Goal: Information Seeking & Learning: Learn about a topic

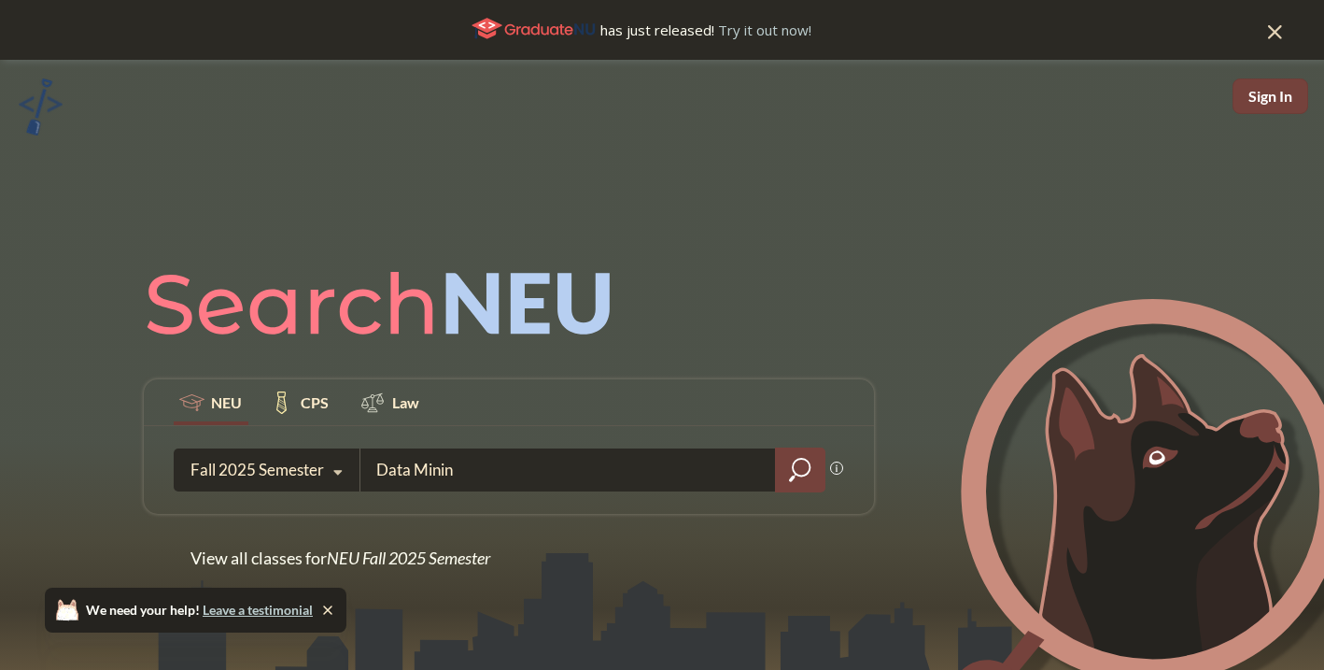
type input "Data Mining"
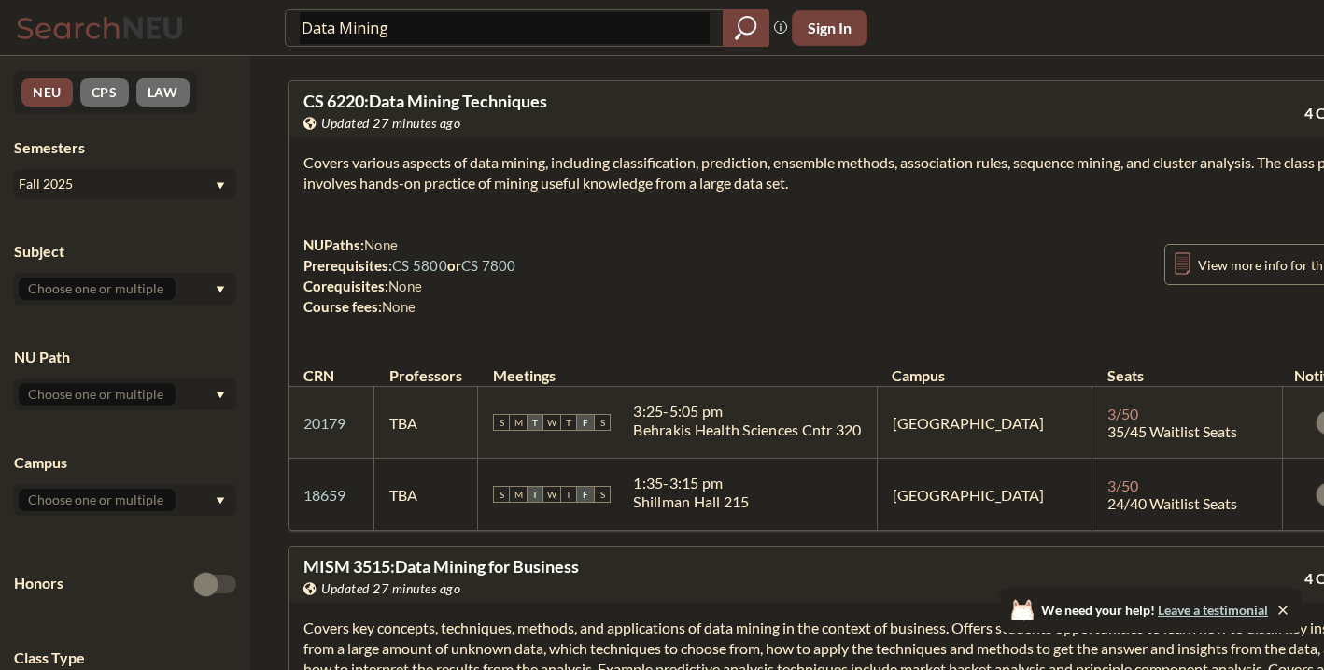
click at [218, 180] on div "Fall 2025" at bounding box center [125, 184] width 222 height 30
click at [143, 275] on div "Spring 2025" at bounding box center [125, 292] width 222 height 51
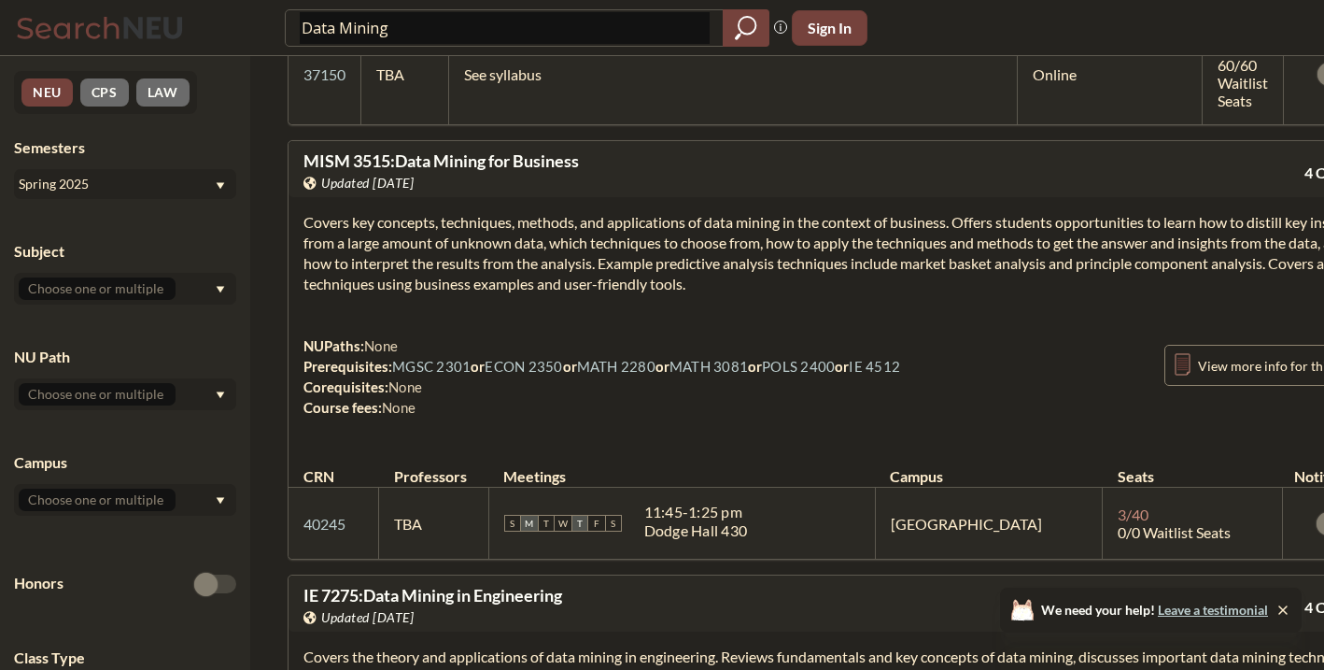
scroll to position [576, 0]
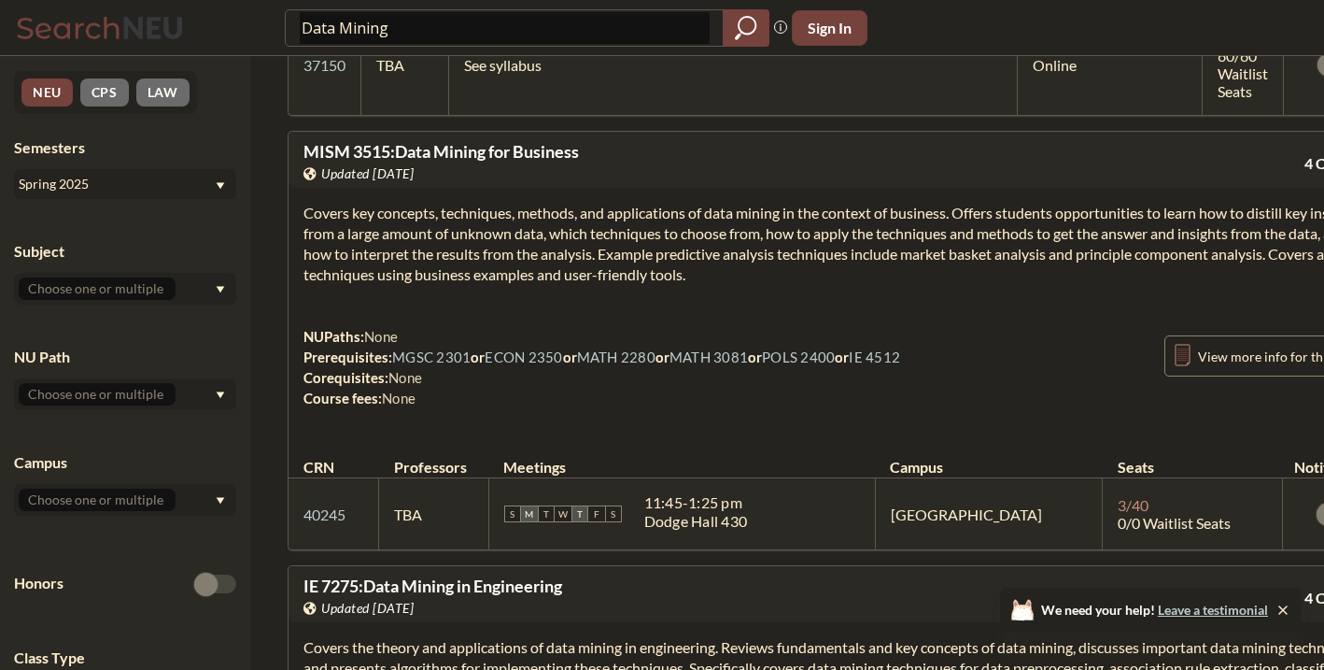
click at [568, 35] on input "Data Mining" at bounding box center [505, 28] width 410 height 32
type input "nlp"
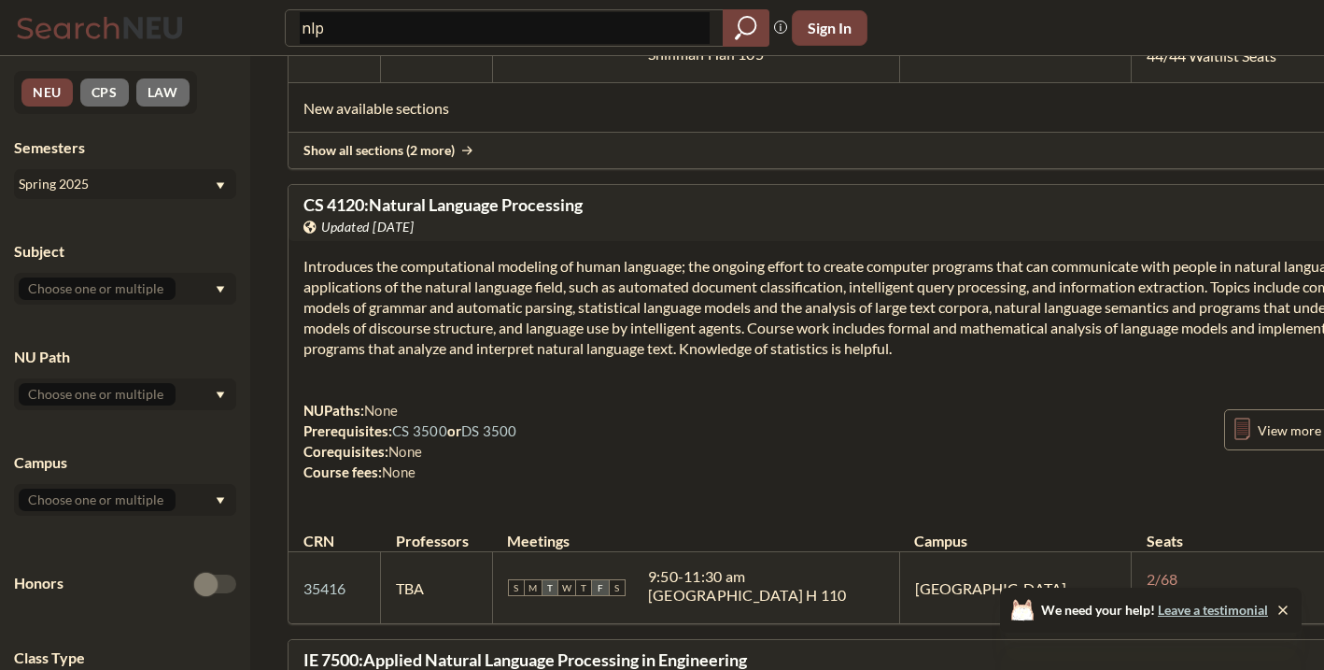
scroll to position [568, 0]
click at [415, 334] on section "Introduces the computational modeling of human language; the ongoing effort to …" at bounding box center [870, 309] width 1134 height 103
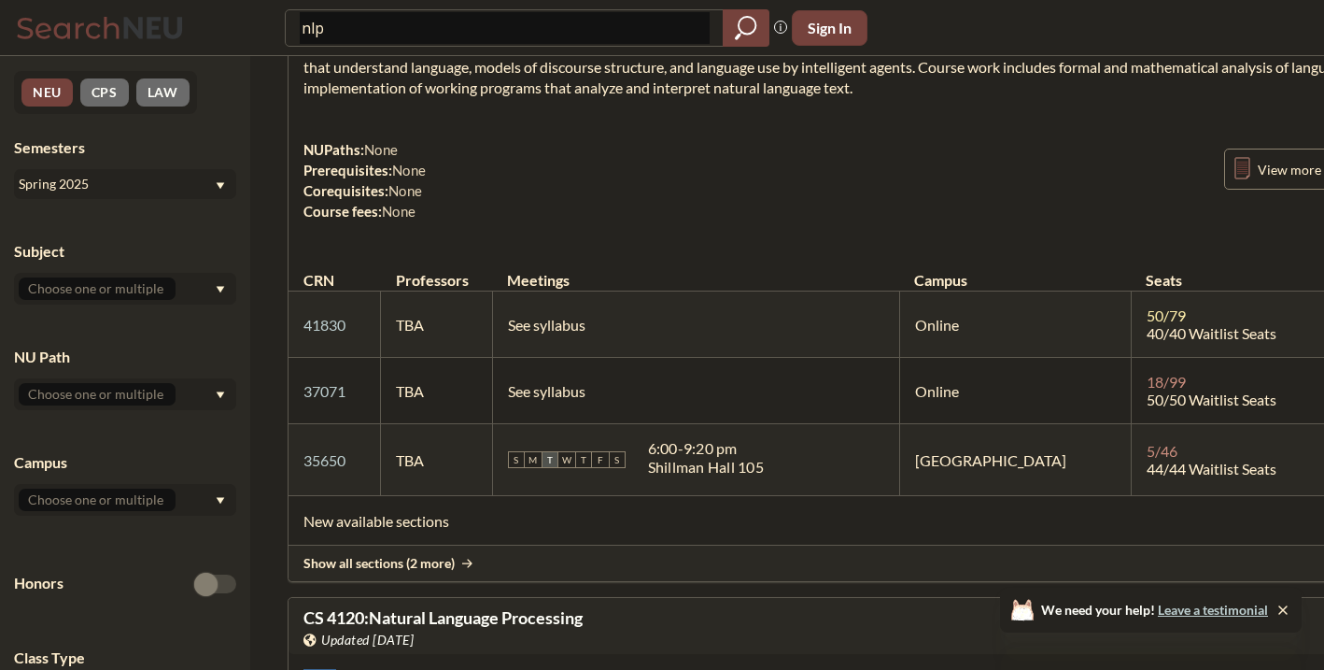
scroll to position [156, 0]
click at [343, 20] on input "nlp" at bounding box center [505, 28] width 410 height 32
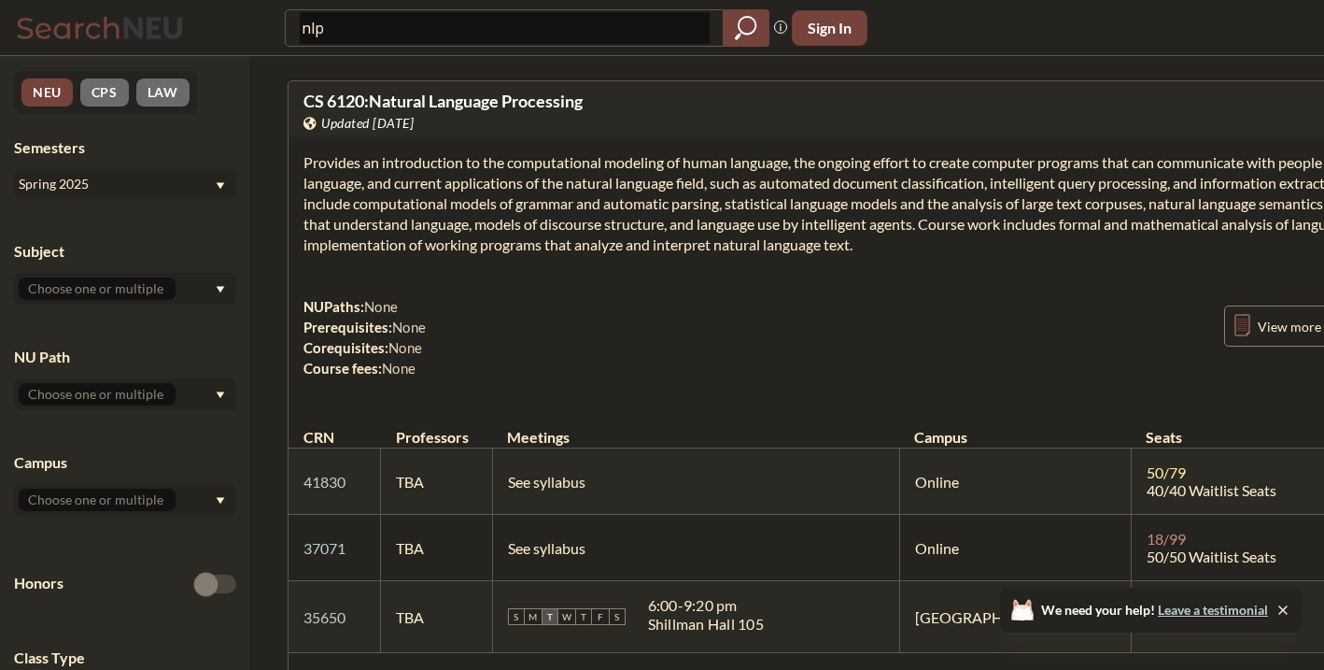
click at [153, 198] on div "Spring 2025" at bounding box center [125, 184] width 222 height 30
click at [130, 223] on div "Fall 2025" at bounding box center [129, 225] width 211 height 21
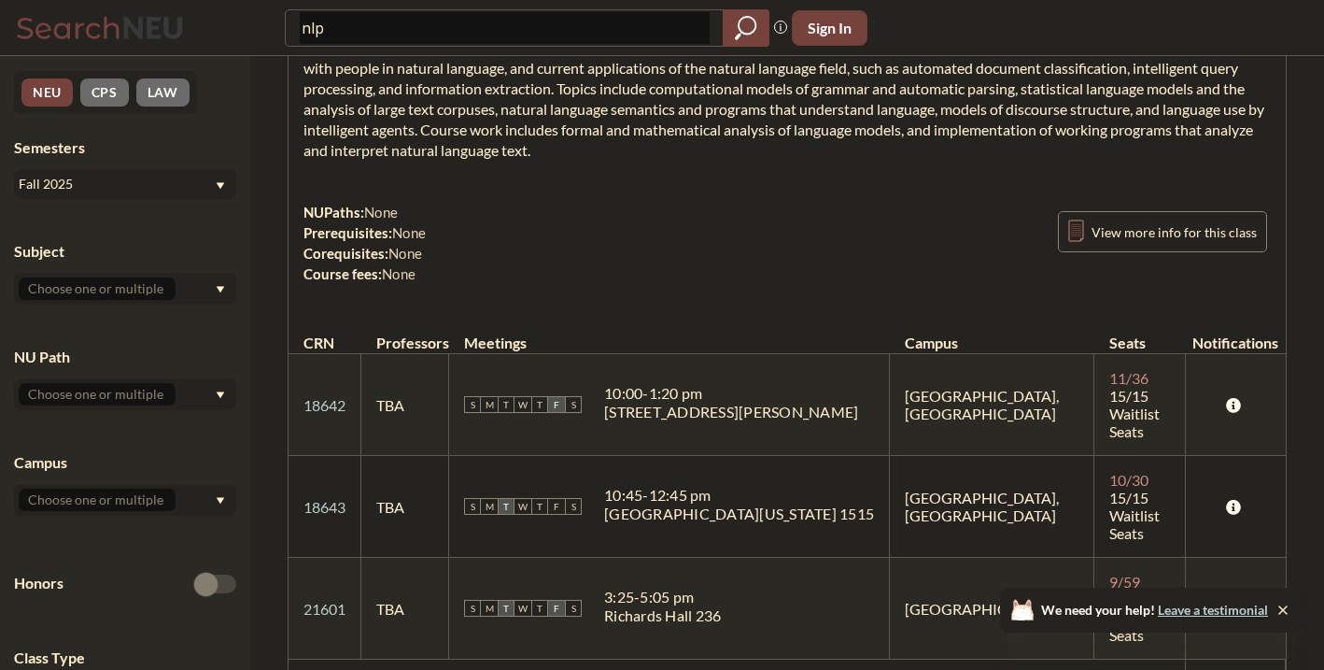
scroll to position [691, 0]
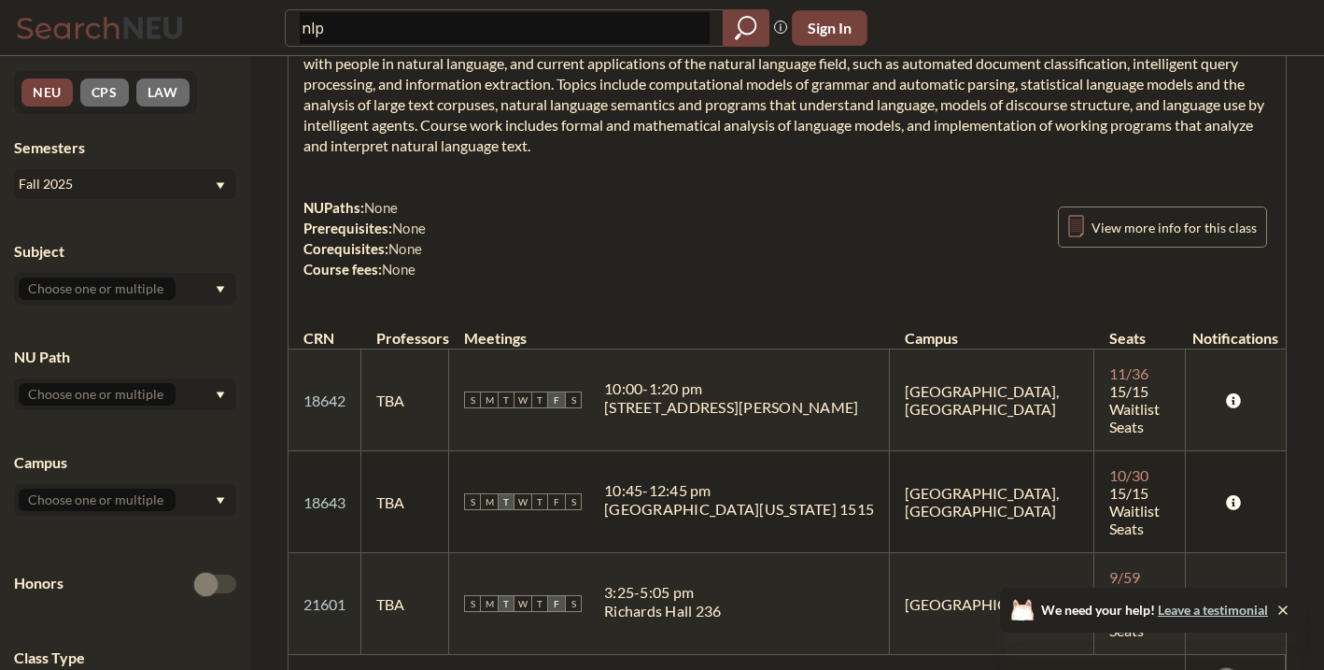
click at [190, 180] on div "Fall 2025" at bounding box center [116, 184] width 195 height 21
click at [145, 331] on div "Fall 2024" at bounding box center [125, 344] width 222 height 51
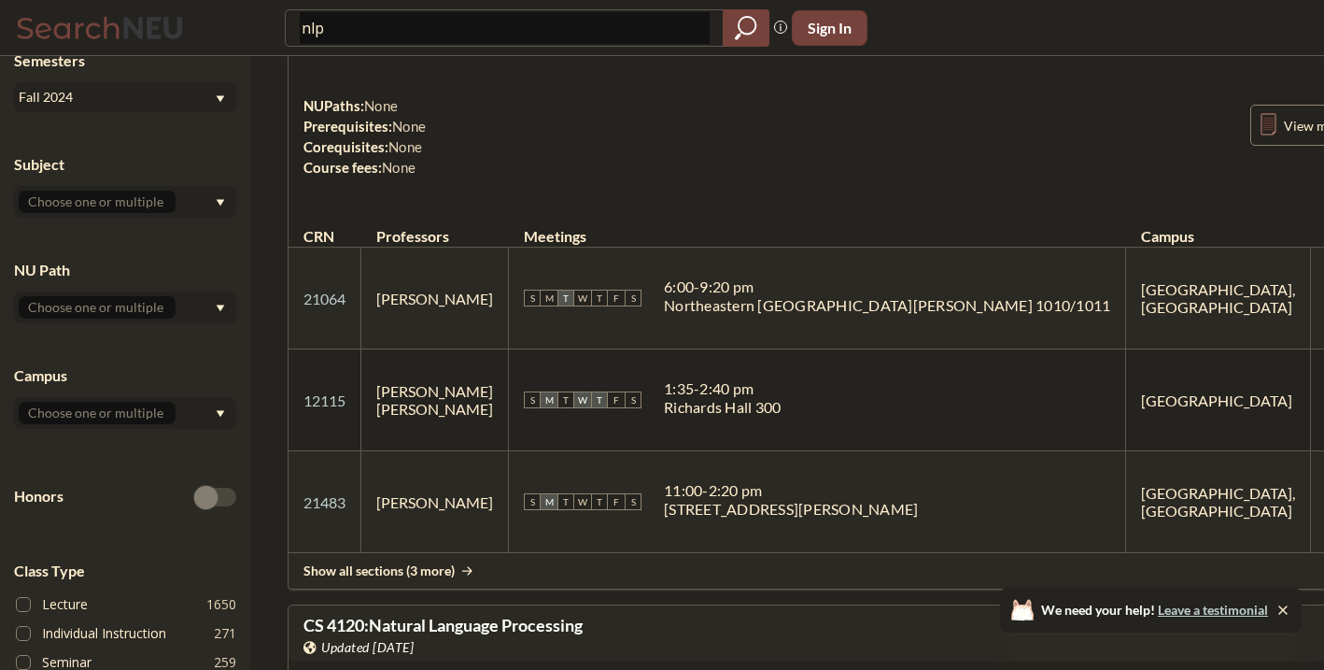
scroll to position [209, 0]
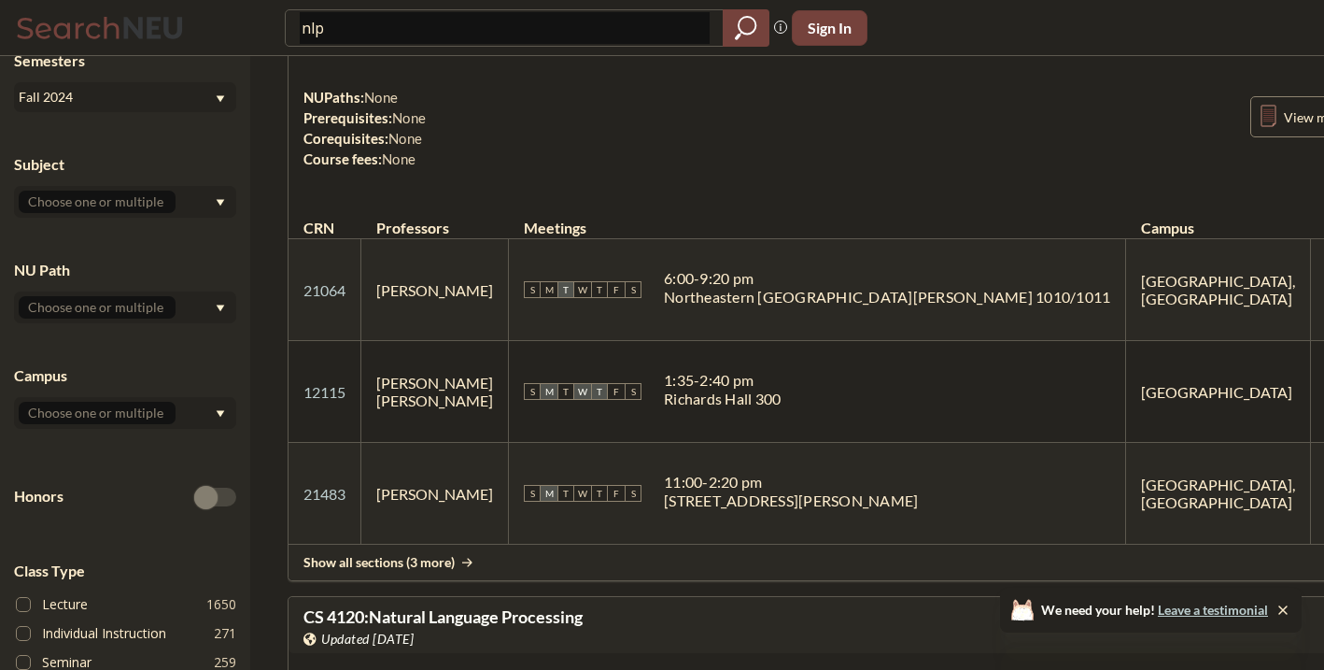
click at [349, 554] on span "Show all sections (3 more)" at bounding box center [378, 562] width 151 height 17
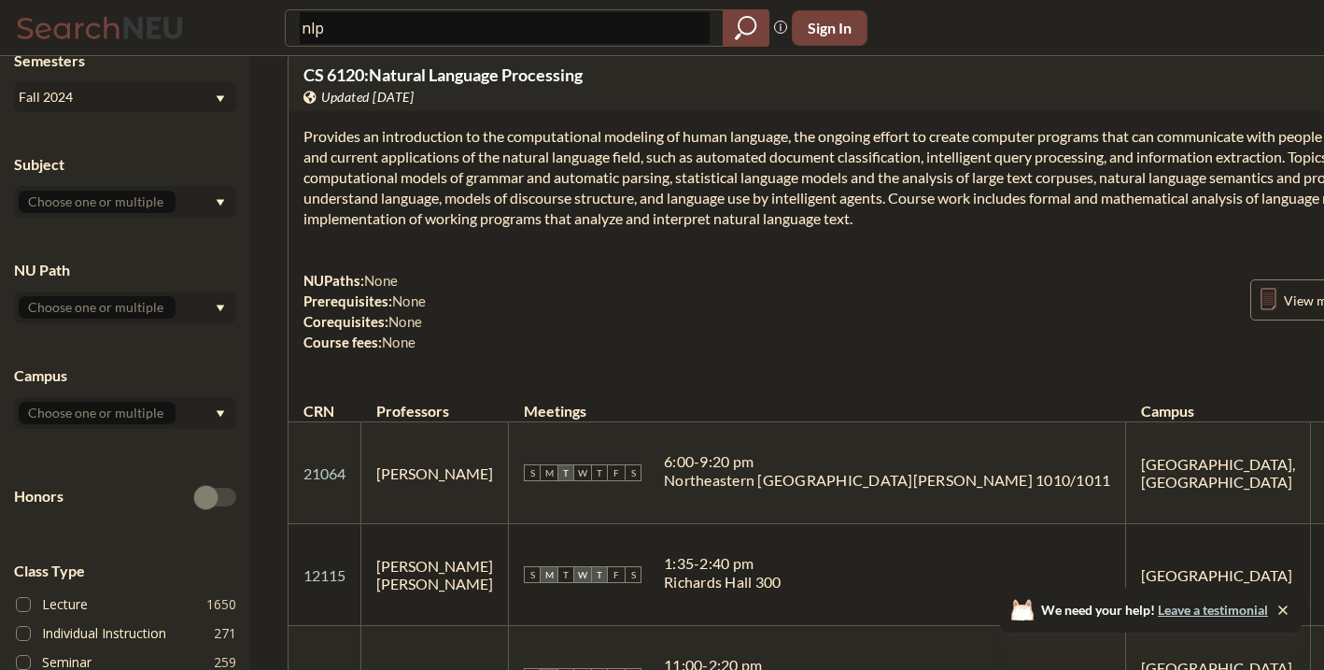
scroll to position [0, 0]
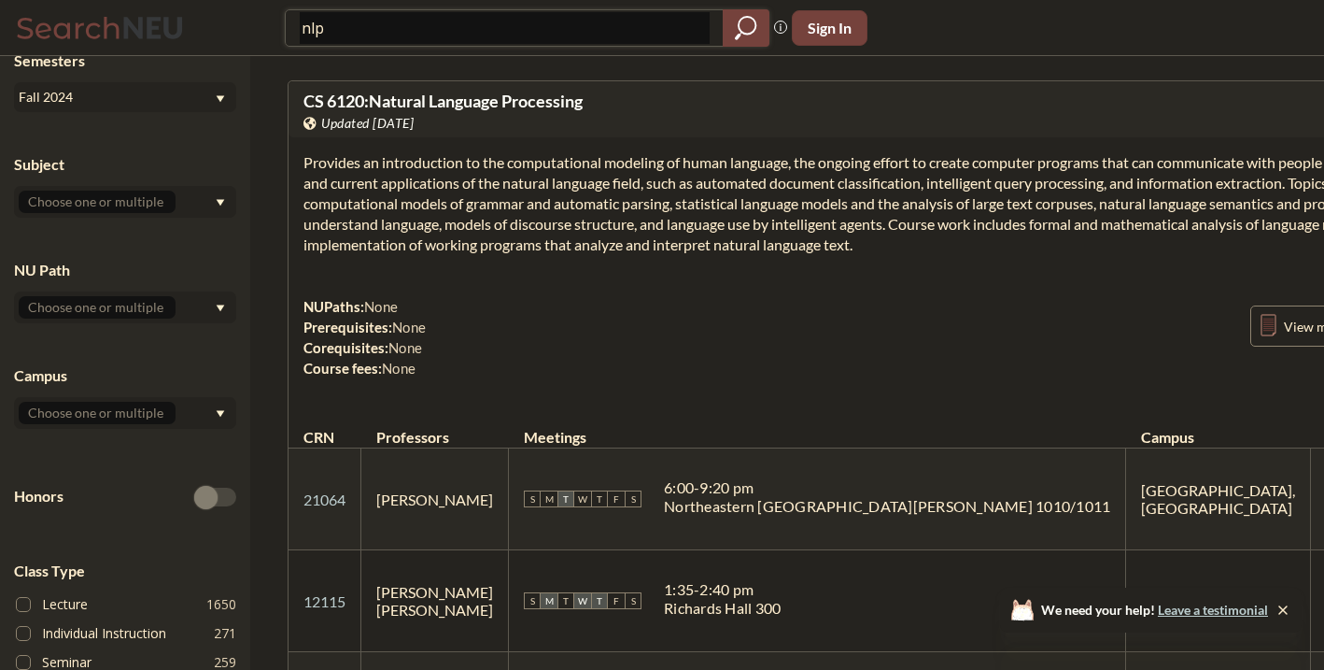
click at [380, 35] on input "nlp" at bounding box center [505, 28] width 410 height 32
type input "data minin"
type input "data mining"
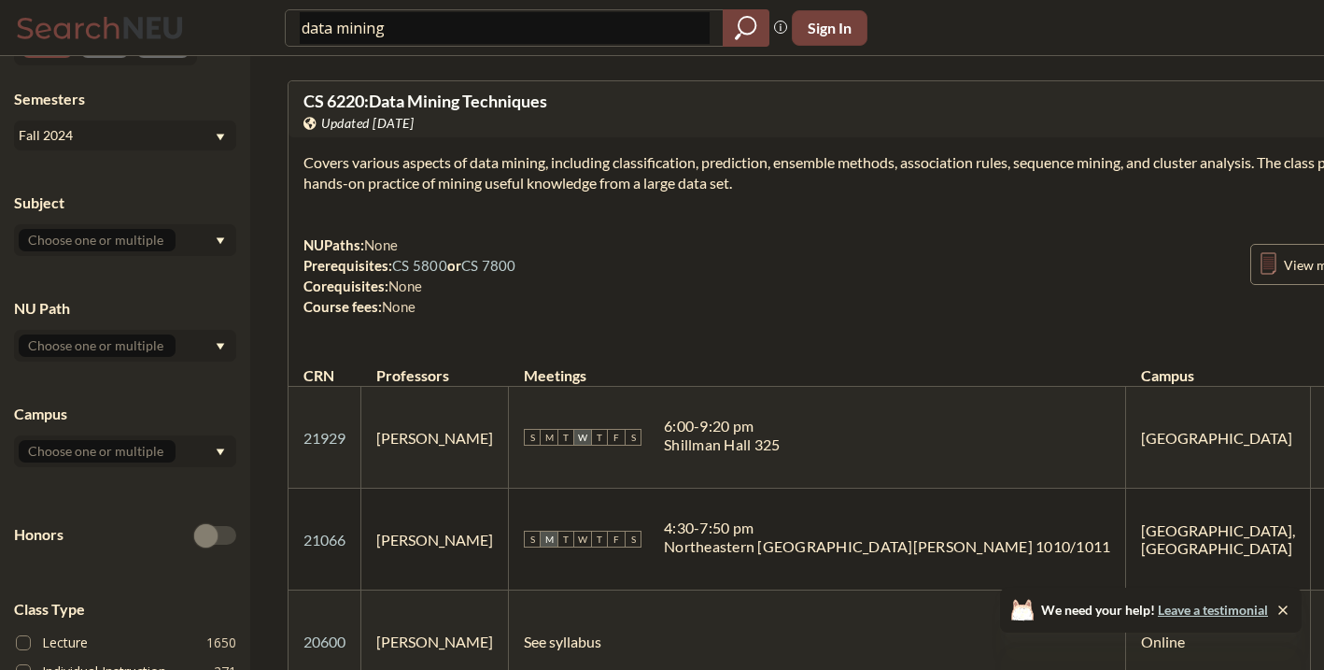
click at [205, 134] on div "Fall 2024" at bounding box center [116, 135] width 195 height 21
click at [193, 214] on div "Spring 2025" at bounding box center [129, 214] width 211 height 21
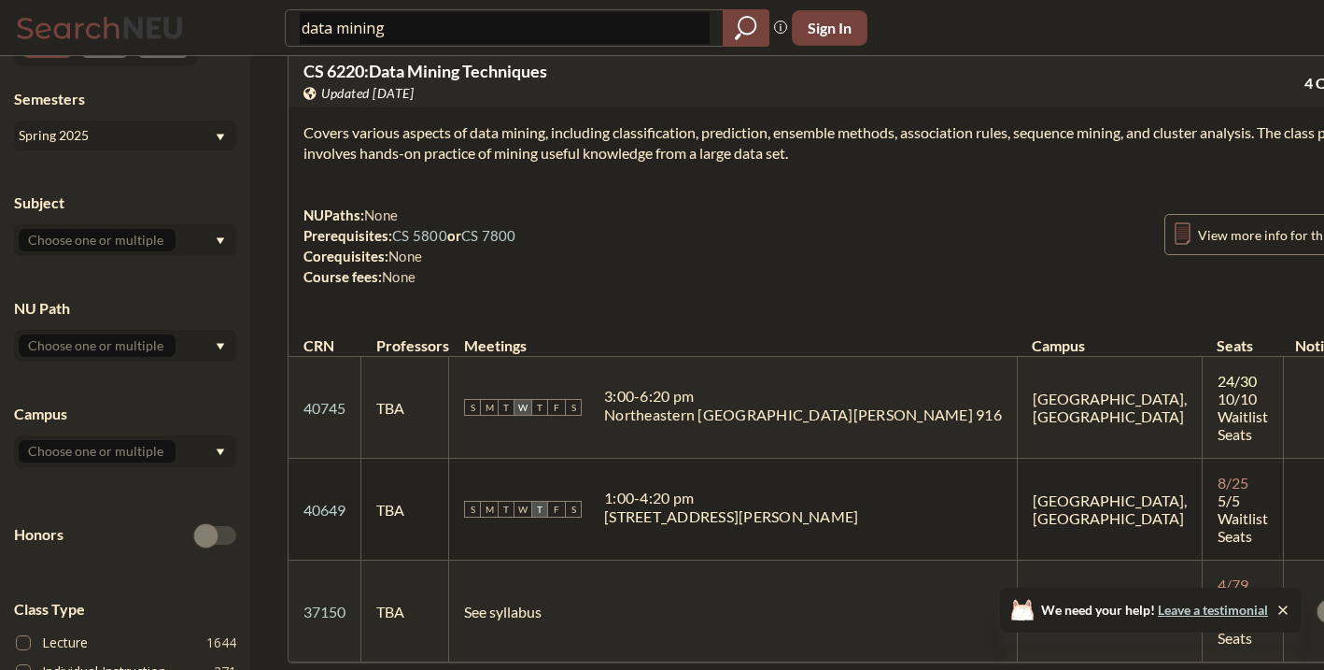
scroll to position [7, 0]
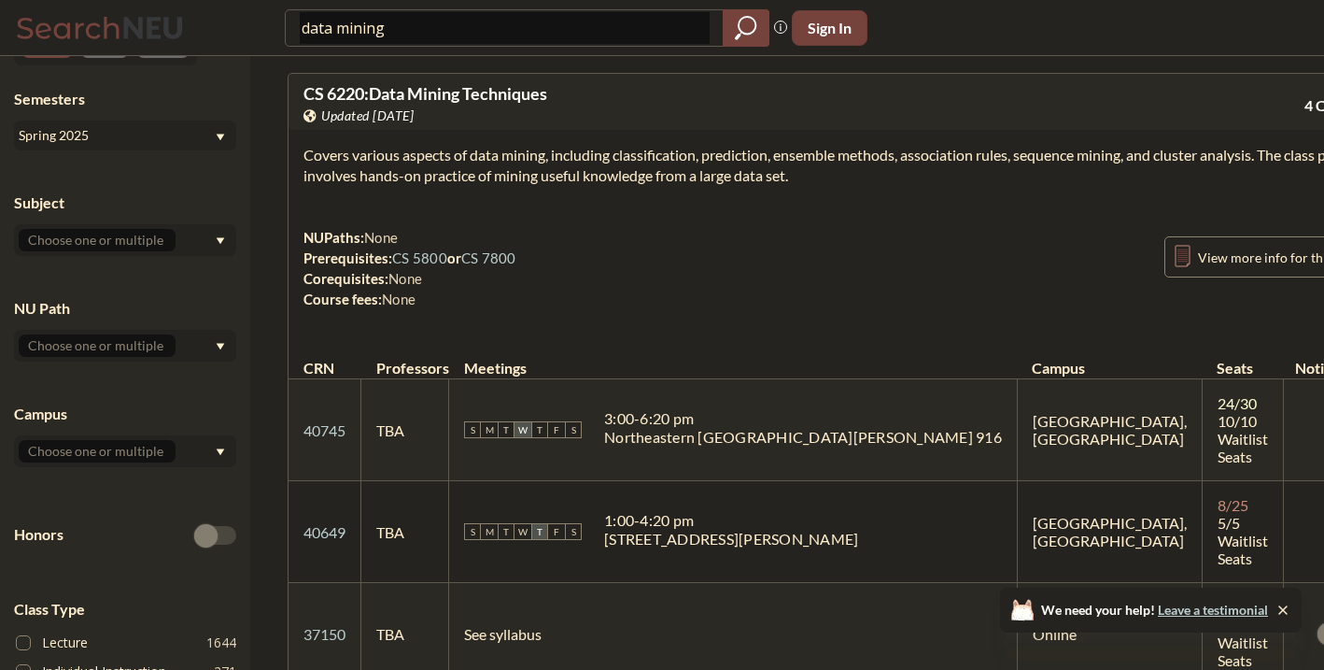
click at [209, 125] on div "Spring 2025" at bounding box center [116, 135] width 195 height 21
click at [173, 172] on div "Fall 2025" at bounding box center [129, 176] width 211 height 21
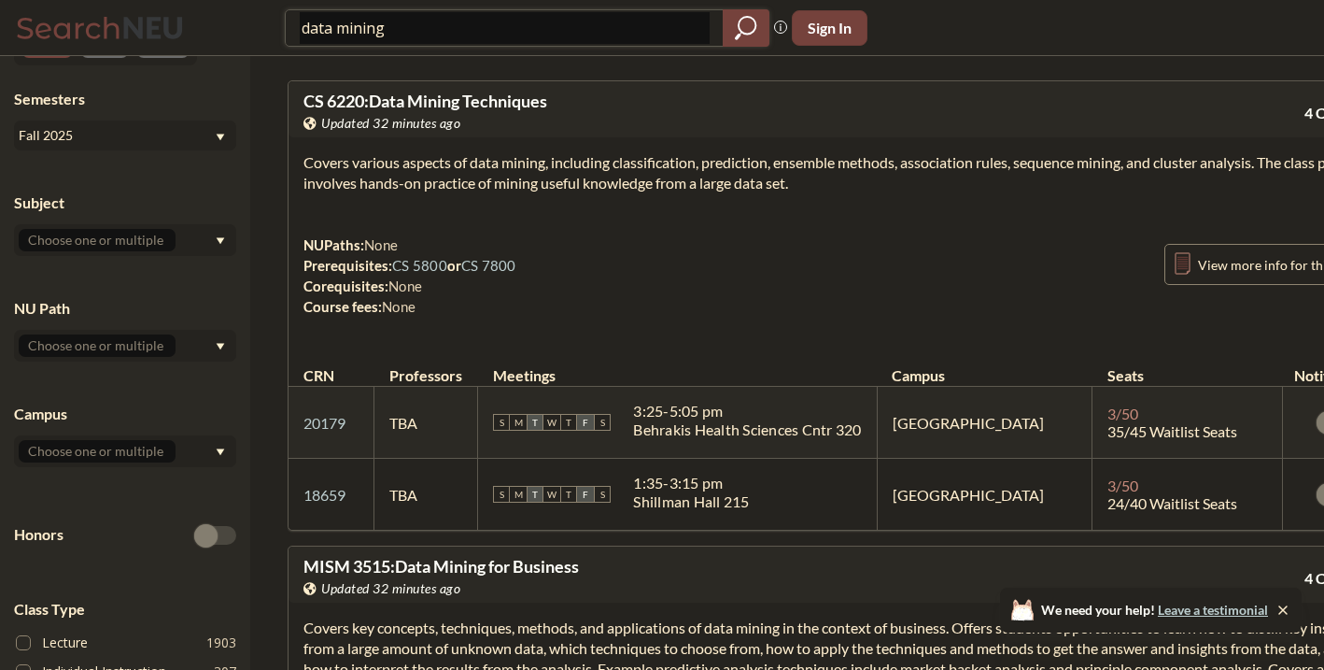
click at [482, 30] on input "data mining" at bounding box center [505, 28] width 410 height 32
click at [157, 134] on div "Fall 2025" at bounding box center [116, 135] width 195 height 21
click at [162, 239] on div "Summer Full 2025" at bounding box center [129, 244] width 211 height 21
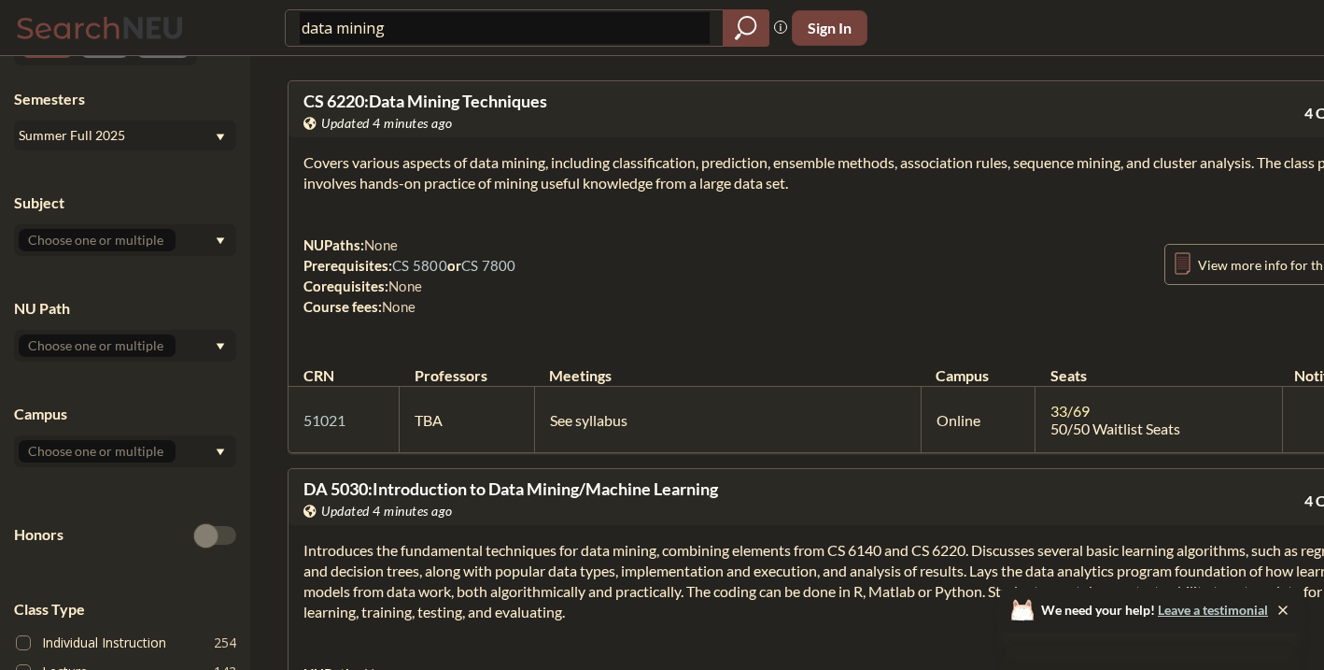
click at [340, 168] on section "Covers various aspects of data mining, including classification, prediction, en…" at bounding box center [840, 172] width 1074 height 41
click at [342, 170] on section "Covers various aspects of data mining, including classification, prediction, en…" at bounding box center [840, 172] width 1074 height 41
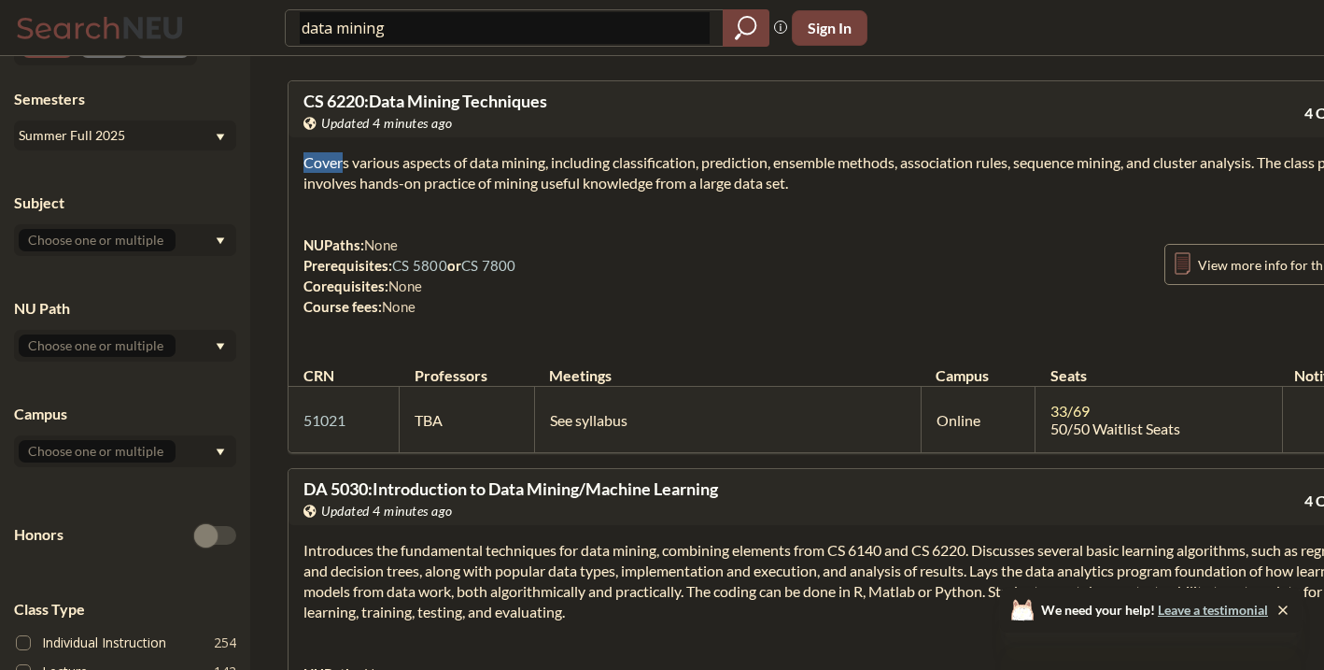
click at [342, 170] on section "Covers various aspects of data mining, including classification, prediction, en…" at bounding box center [840, 172] width 1074 height 41
click at [449, 217] on div "Covers various aspects of data mining, including classification, prediction, en…" at bounding box center [841, 241] width 1104 height 209
click at [455, 186] on section "Covers various aspects of data mining, including classification, prediction, en…" at bounding box center [840, 172] width 1074 height 41
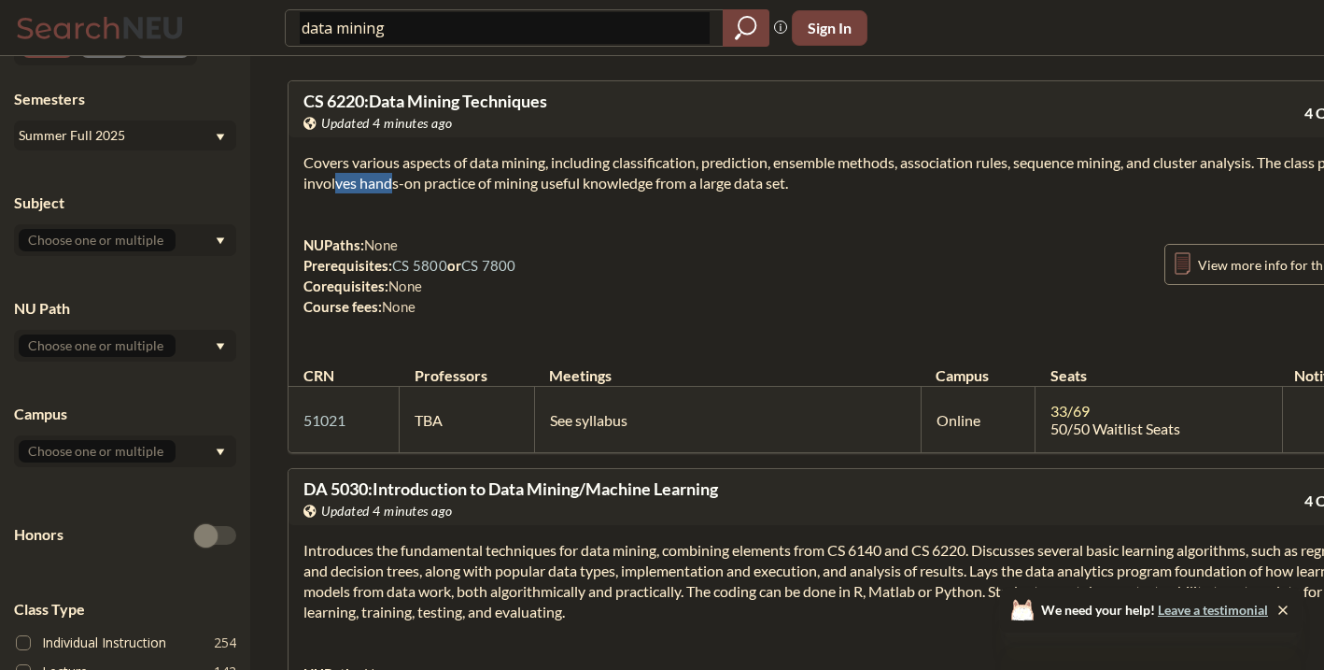
click at [455, 186] on section "Covers various aspects of data mining, including classification, prediction, en…" at bounding box center [840, 172] width 1074 height 41
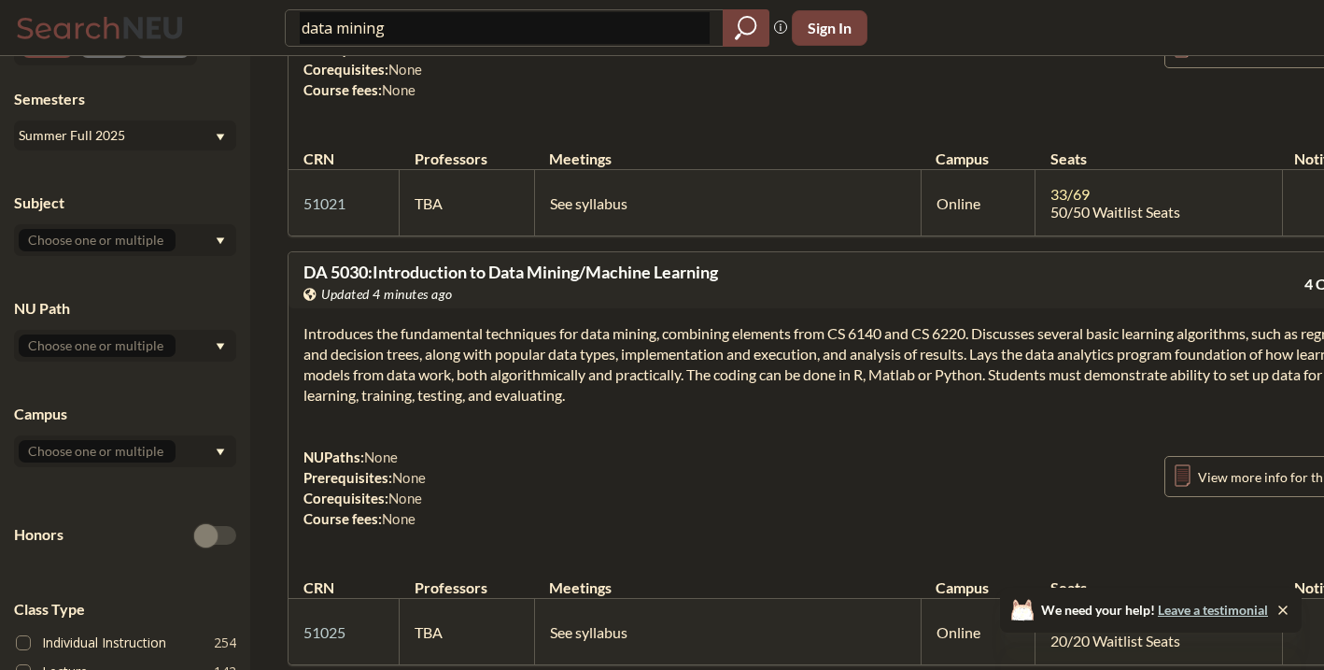
scroll to position [222, 0]
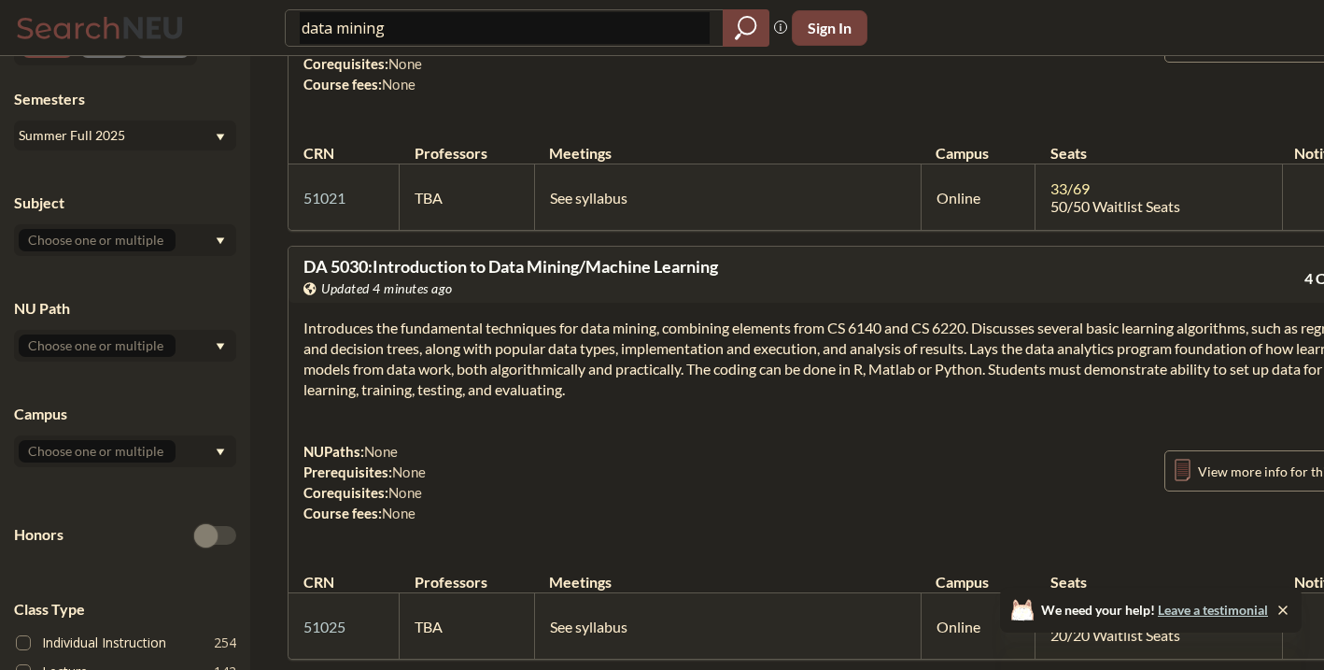
click at [468, 362] on section "Introduces the fundamental techniques for data mining, combining elements from …" at bounding box center [840, 358] width 1074 height 82
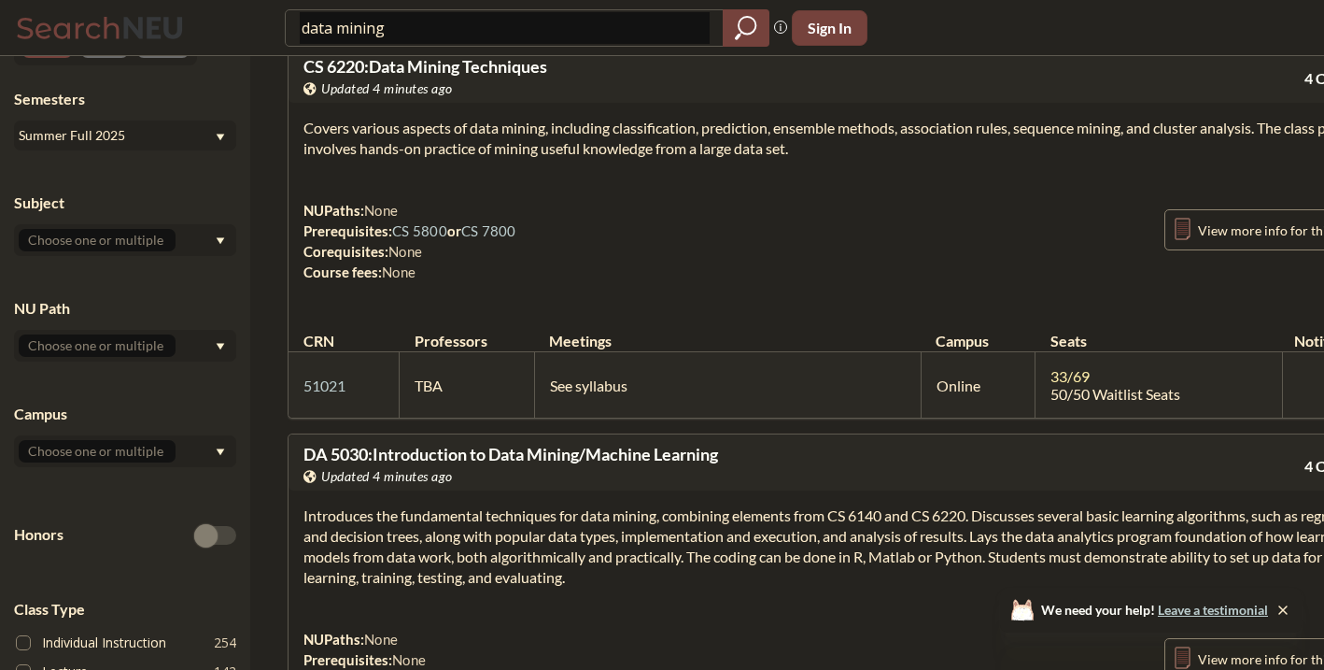
click at [495, 157] on section "Covers various aspects of data mining, including classification, prediction, en…" at bounding box center [840, 138] width 1074 height 41
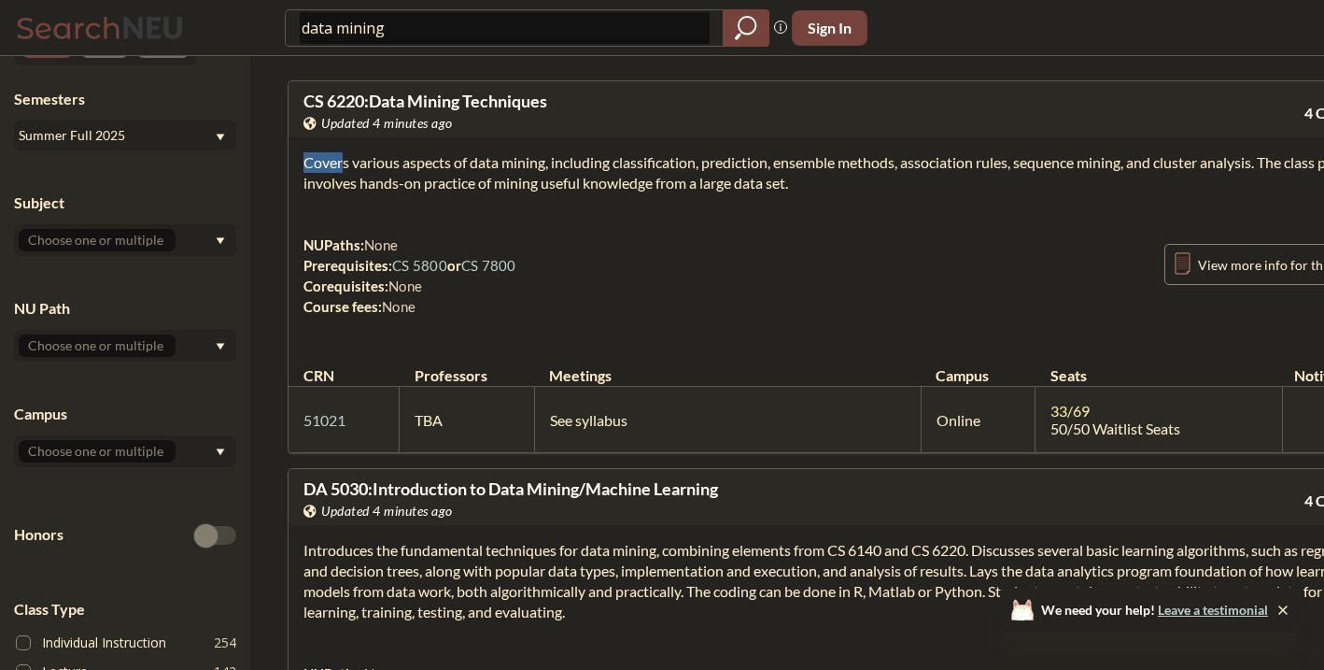
click at [480, 195] on div "Covers various aspects of data mining, including classification, prediction, en…" at bounding box center [841, 241] width 1104 height 209
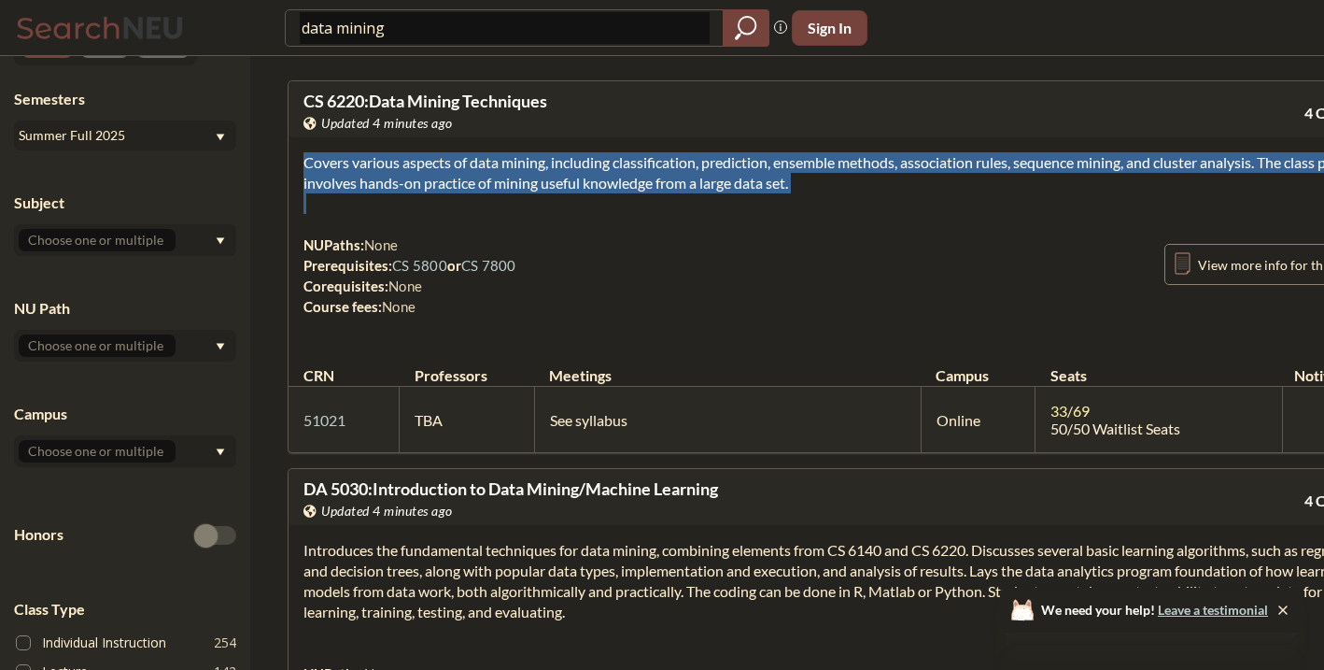
click at [480, 195] on div "Covers various aspects of data mining, including classification, prediction, en…" at bounding box center [841, 241] width 1104 height 209
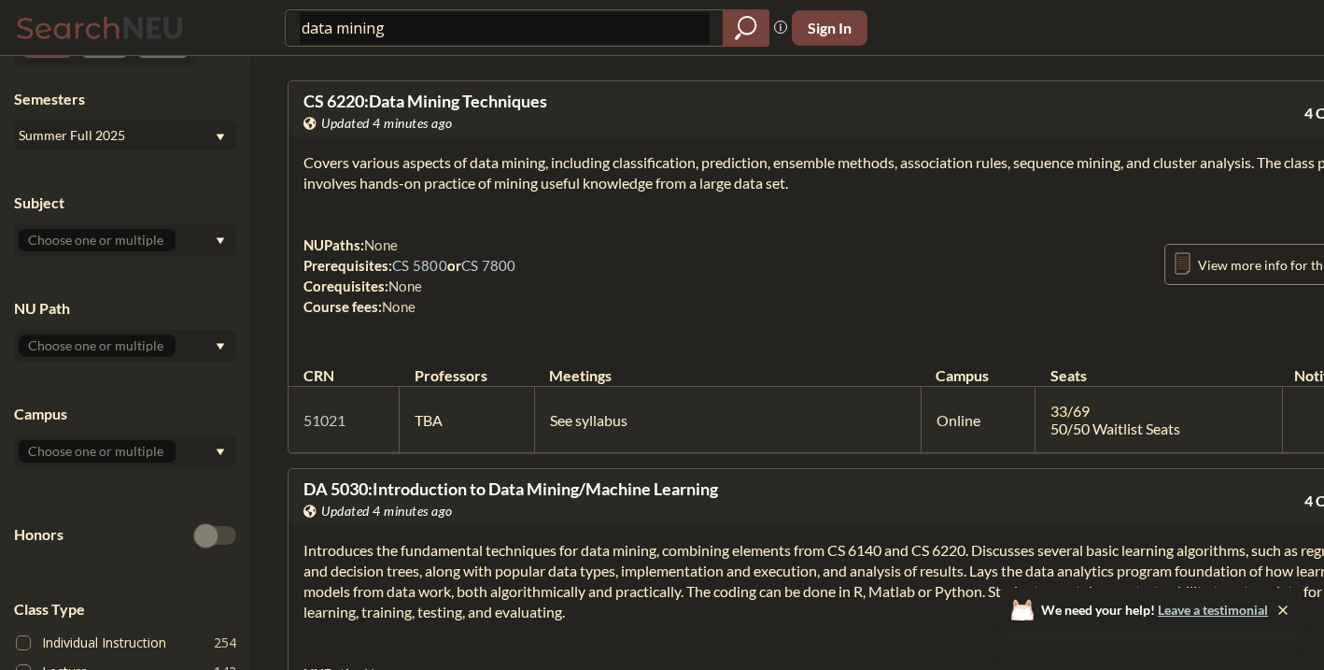
click at [482, 170] on section "Covers various aspects of data mining, including classification, prediction, en…" at bounding box center [840, 172] width 1074 height 41
click at [482, 169] on section "Covers various aspects of data mining, including classification, prediction, en…" at bounding box center [840, 172] width 1074 height 41
click at [747, 368] on th "Meetings" at bounding box center [727, 366] width 387 height 40
click at [736, 166] on section "Covers various aspects of data mining, including classification, prediction, en…" at bounding box center [840, 172] width 1074 height 41
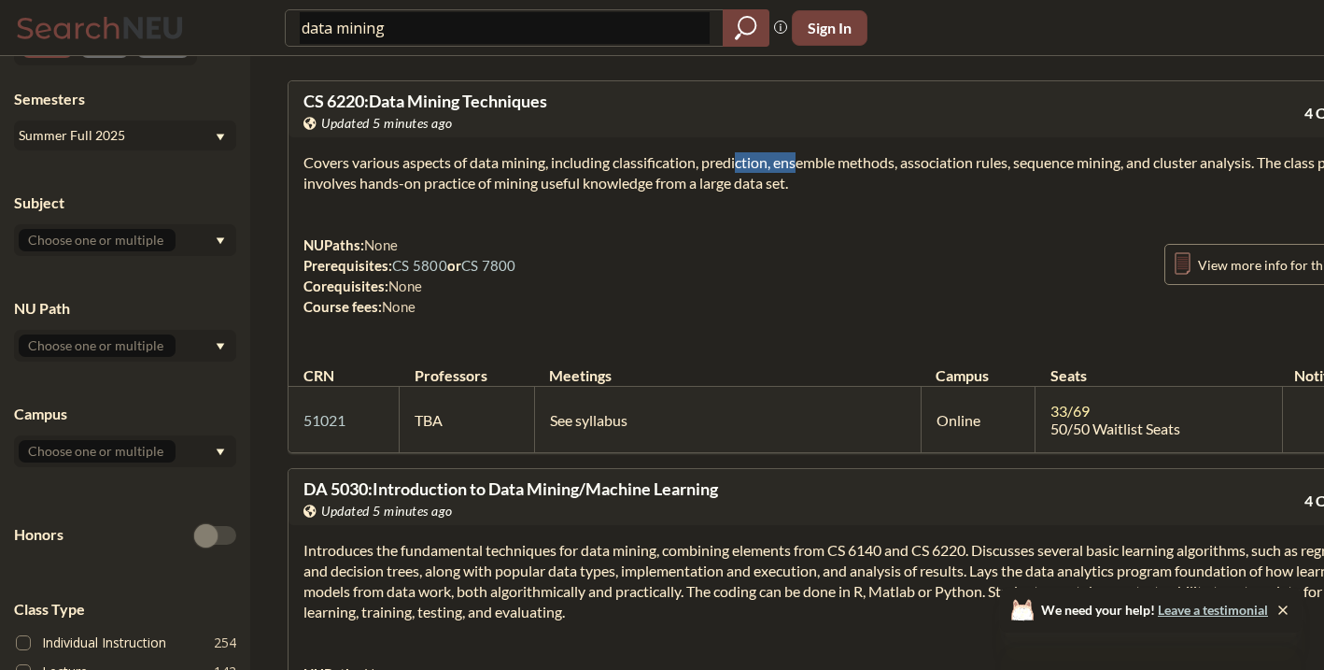
click at [736, 166] on section "Covers various aspects of data mining, including classification, prediction, en…" at bounding box center [840, 172] width 1074 height 41
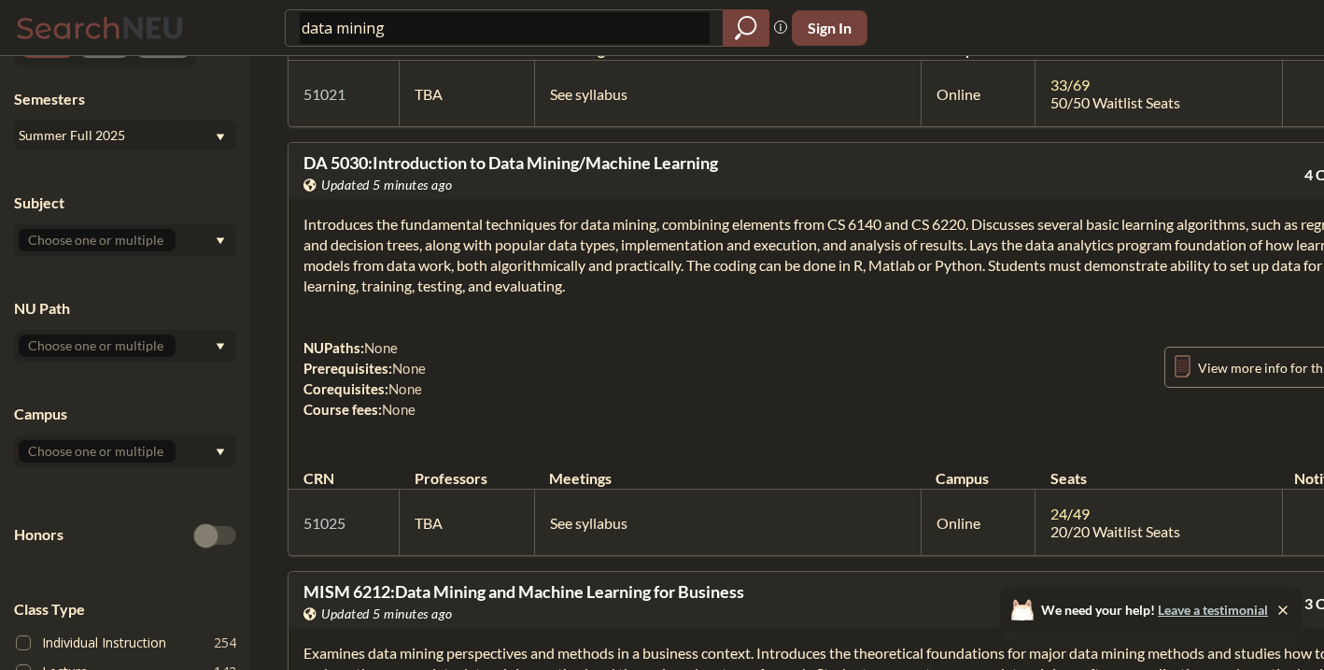
scroll to position [278, 0]
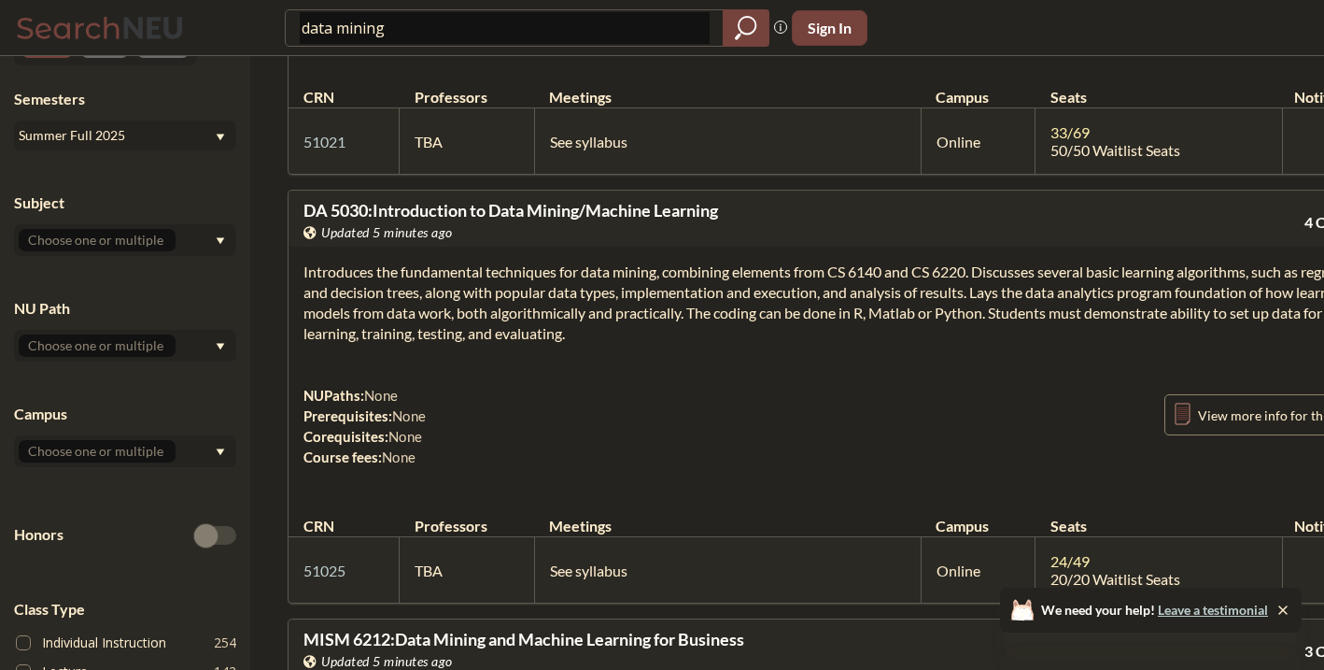
click at [729, 343] on section "Introduces the fundamental techniques for data mining, combining elements from …" at bounding box center [840, 302] width 1074 height 82
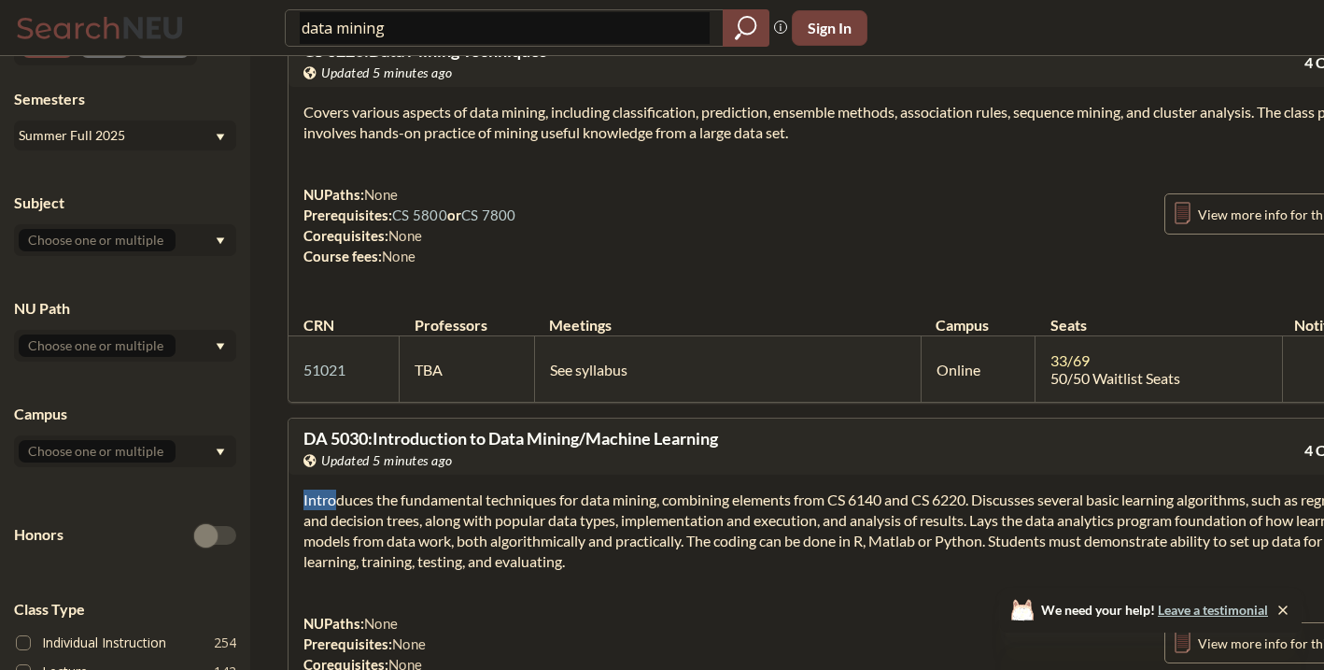
scroll to position [0, 0]
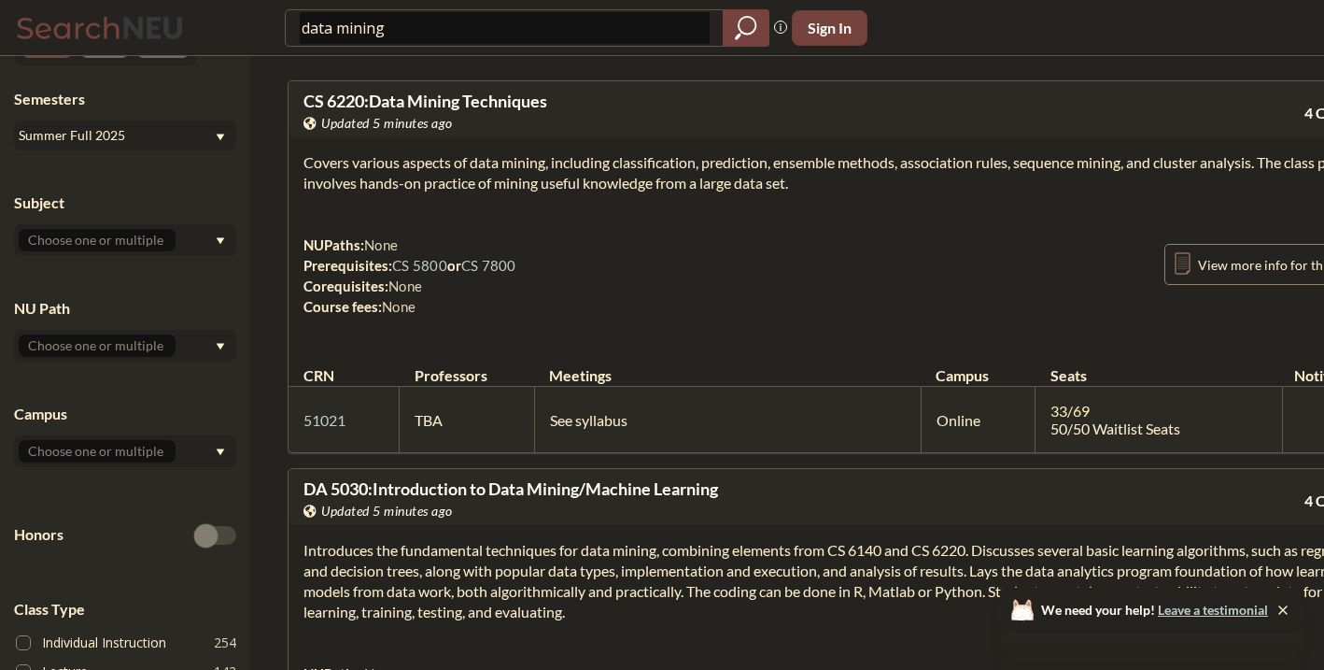
click at [452, 143] on div "Covers various aspects of data mining, including classification, prediction, en…" at bounding box center [841, 241] width 1104 height 209
click at [481, 188] on section "Covers various aspects of data mining, including classification, prediction, en…" at bounding box center [840, 172] width 1074 height 41
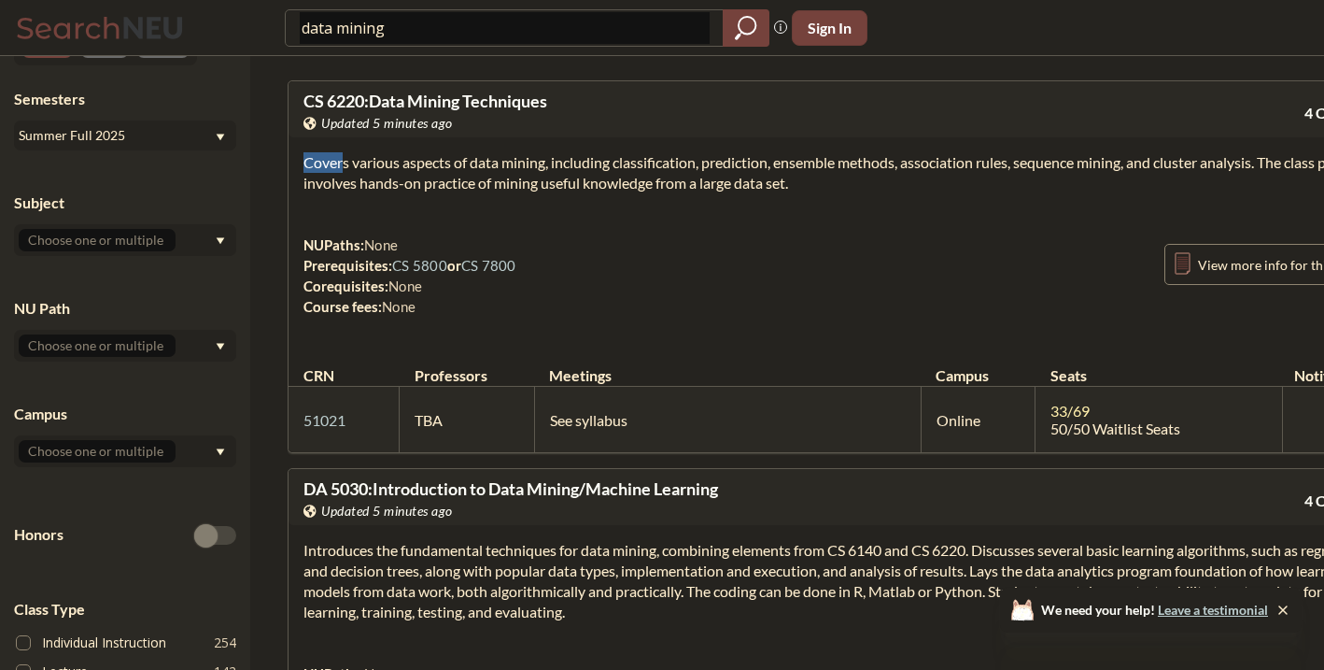
click at [481, 188] on section "Covers various aspects of data mining, including classification, prediction, en…" at bounding box center [840, 172] width 1074 height 41
click at [484, 176] on section "Covers various aspects of data mining, including classification, prediction, en…" at bounding box center [840, 172] width 1074 height 41
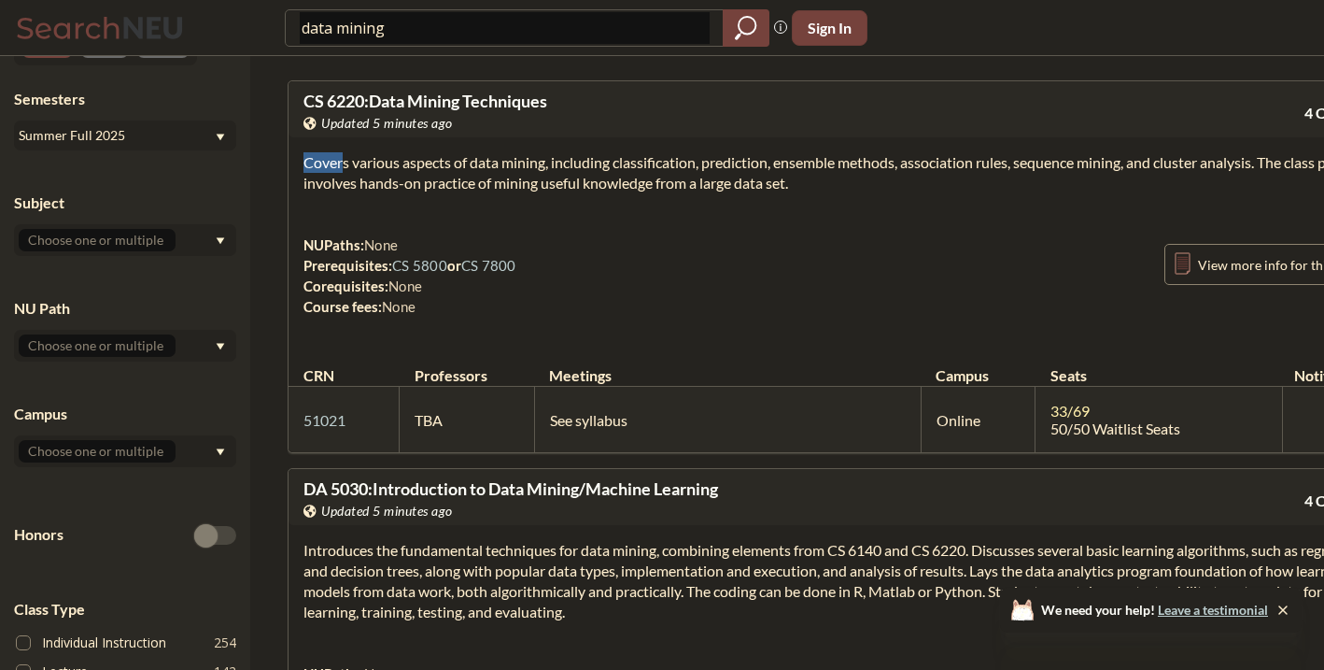
click at [484, 176] on section "Covers various aspects of data mining, including classification, prediction, en…" at bounding box center [840, 172] width 1074 height 41
click at [211, 146] on div "Summer Full 2025" at bounding box center [125, 135] width 222 height 30
click at [210, 142] on div "Summer Full 2025" at bounding box center [116, 135] width 195 height 21
click at [338, 162] on section "Covers various aspects of data mining, including classification, prediction, en…" at bounding box center [840, 172] width 1074 height 41
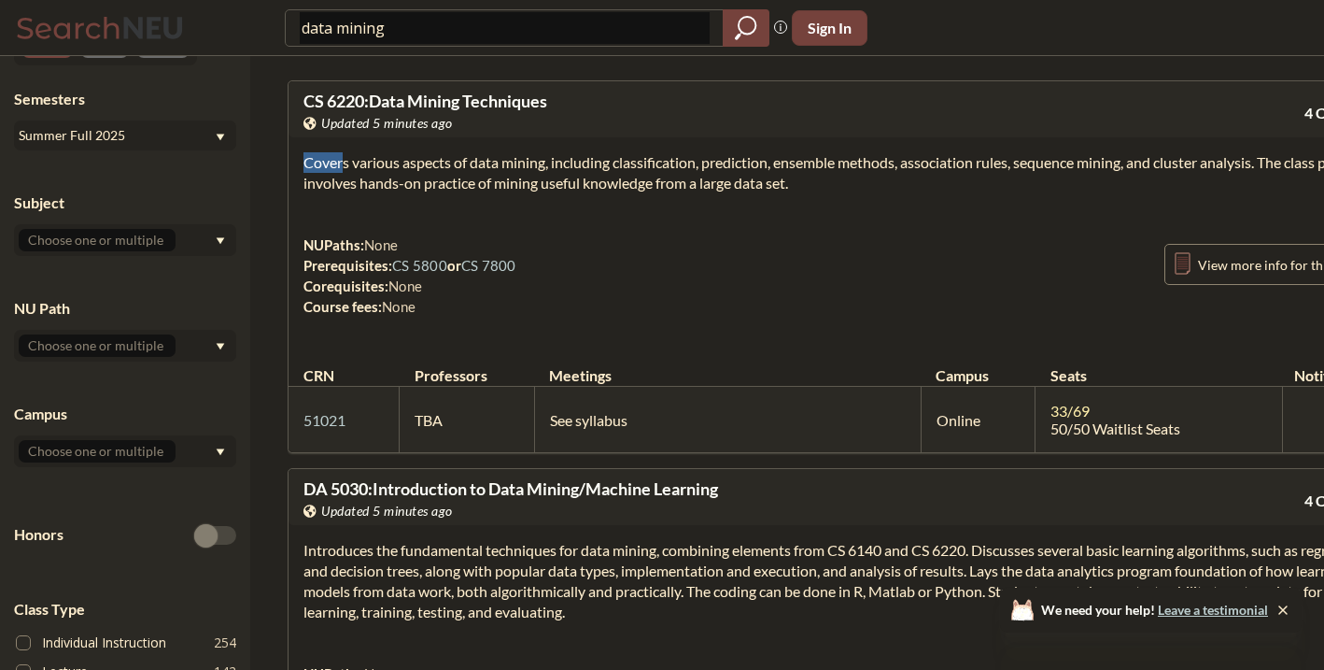
click at [338, 162] on section "Covers various aspects of data mining, including classification, prediction, en…" at bounding box center [840, 172] width 1074 height 41
click at [206, 137] on div "Summer Full 2025" at bounding box center [116, 135] width 195 height 21
click at [211, 138] on div "Summer Full 2025" at bounding box center [116, 135] width 195 height 21
click at [308, 190] on section "Covers various aspects of data mining, including classification, prediction, en…" at bounding box center [840, 172] width 1074 height 41
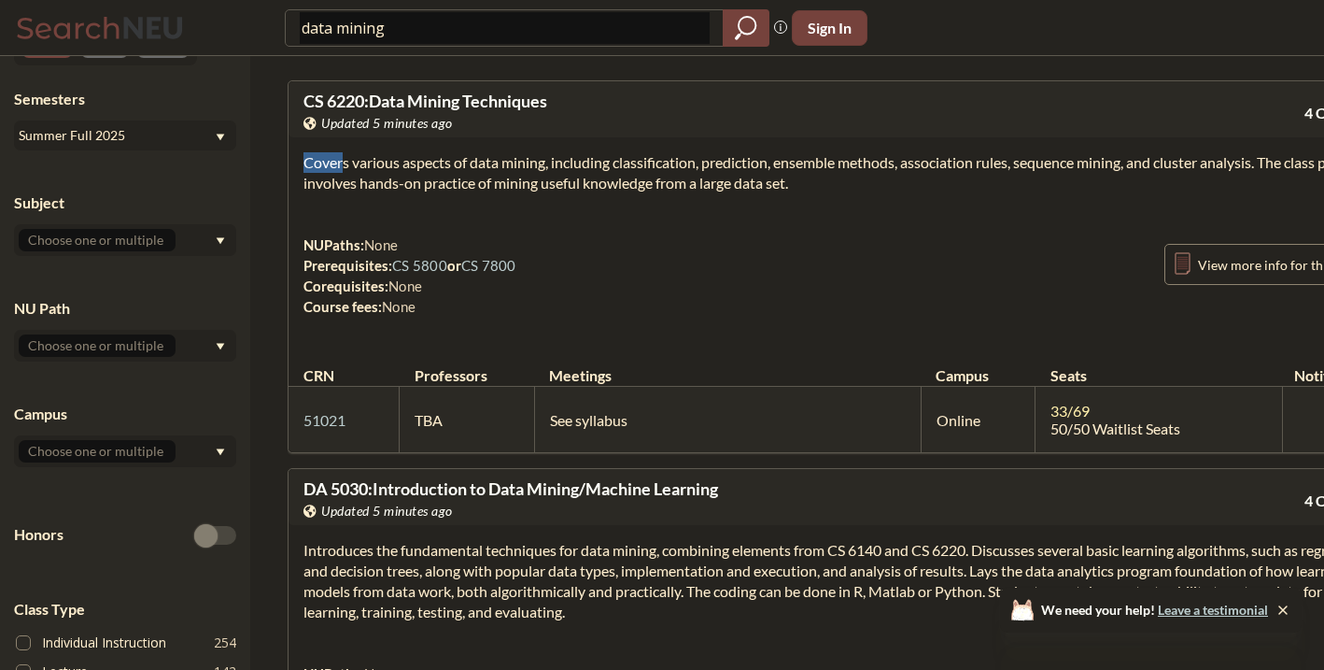
click at [308, 190] on section "Covers various aspects of data mining, including classification, prediction, en…" at bounding box center [840, 172] width 1074 height 41
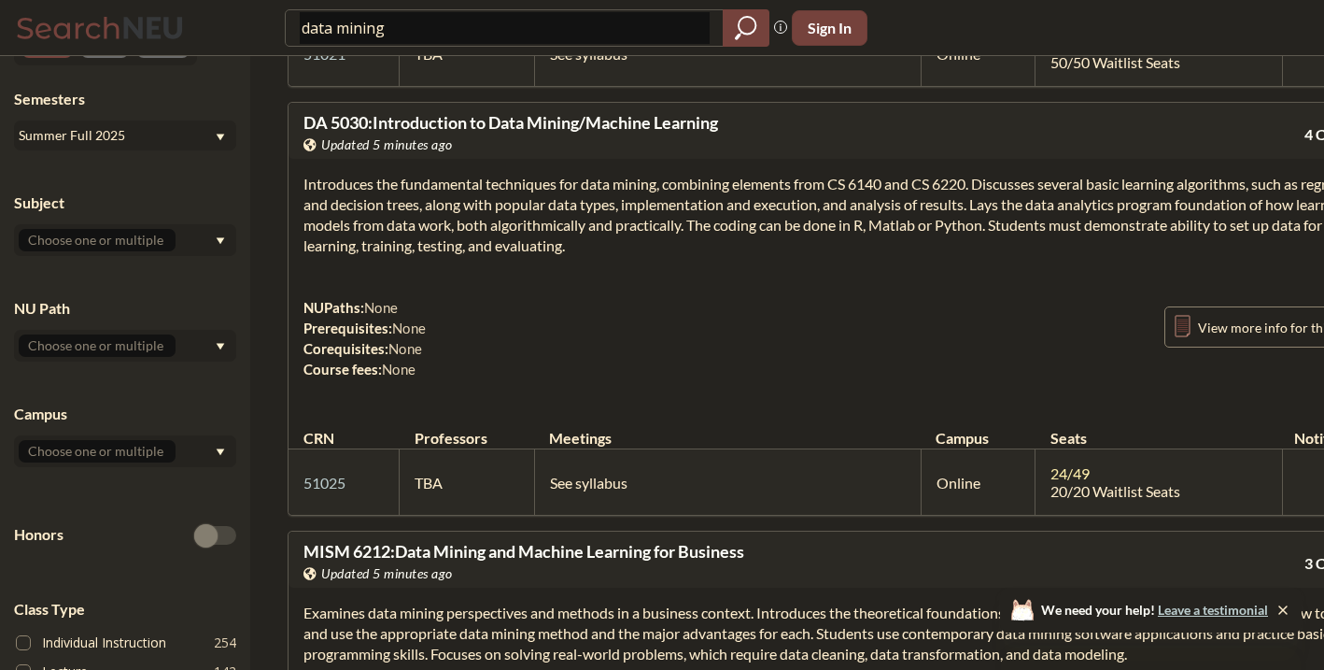
click at [308, 190] on section "Introduces the fundamental techniques for data mining, combining elements from …" at bounding box center [840, 215] width 1074 height 82
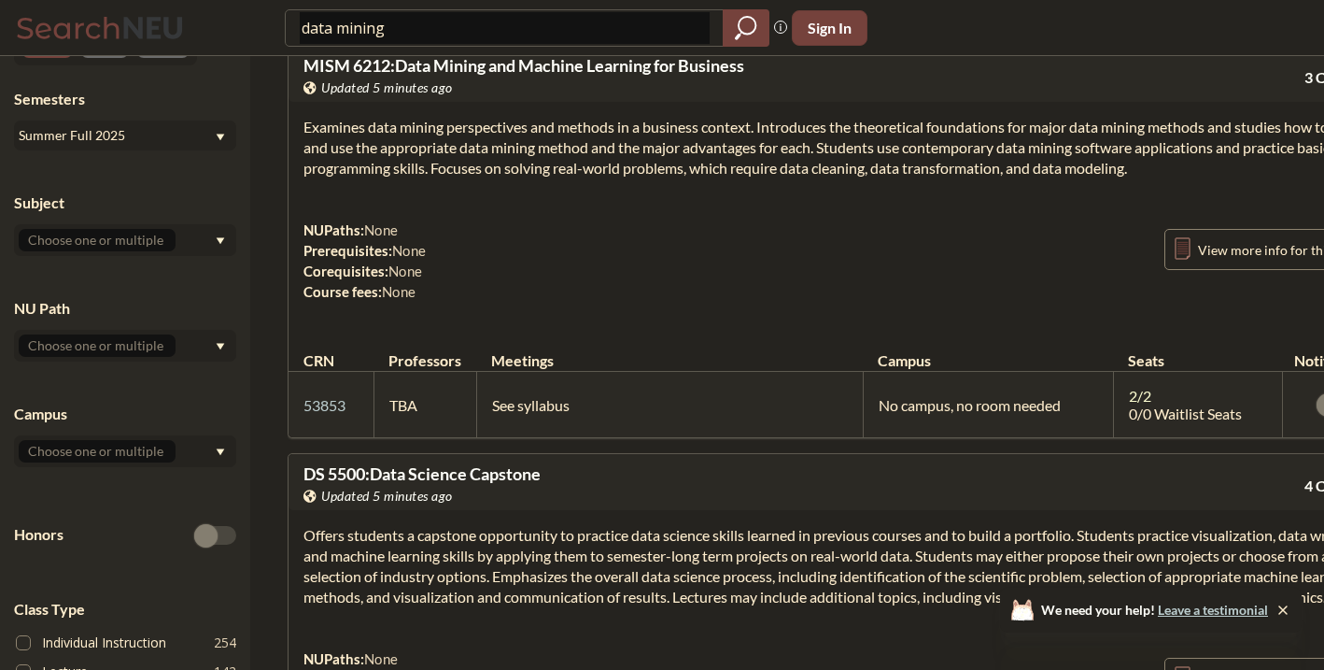
scroll to position [851, 0]
click at [346, 167] on section "Examines data mining perspectives and methods in a business context. Introduces…" at bounding box center [840, 149] width 1074 height 62
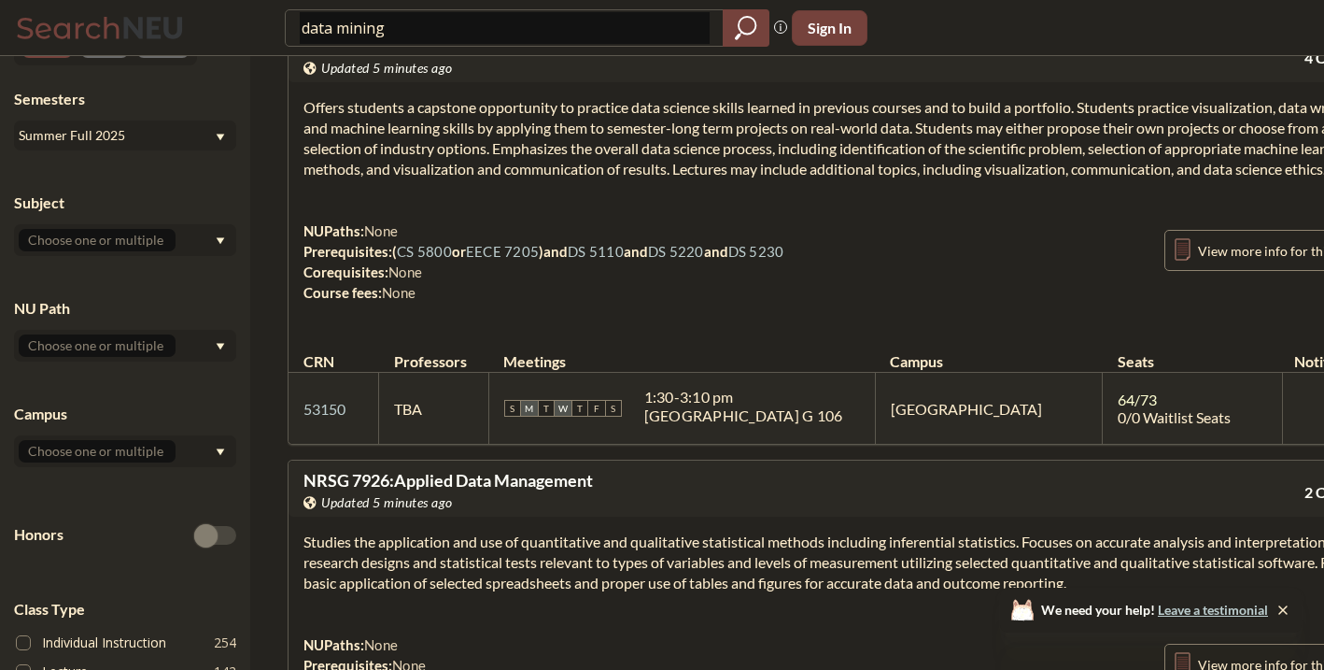
click at [346, 167] on section "Offers students a capstone opportunity to practice data science skills learned …" at bounding box center [840, 138] width 1074 height 82
click at [346, 168] on section "Offers students a capstone opportunity to practice data science skills learned …" at bounding box center [840, 138] width 1074 height 82
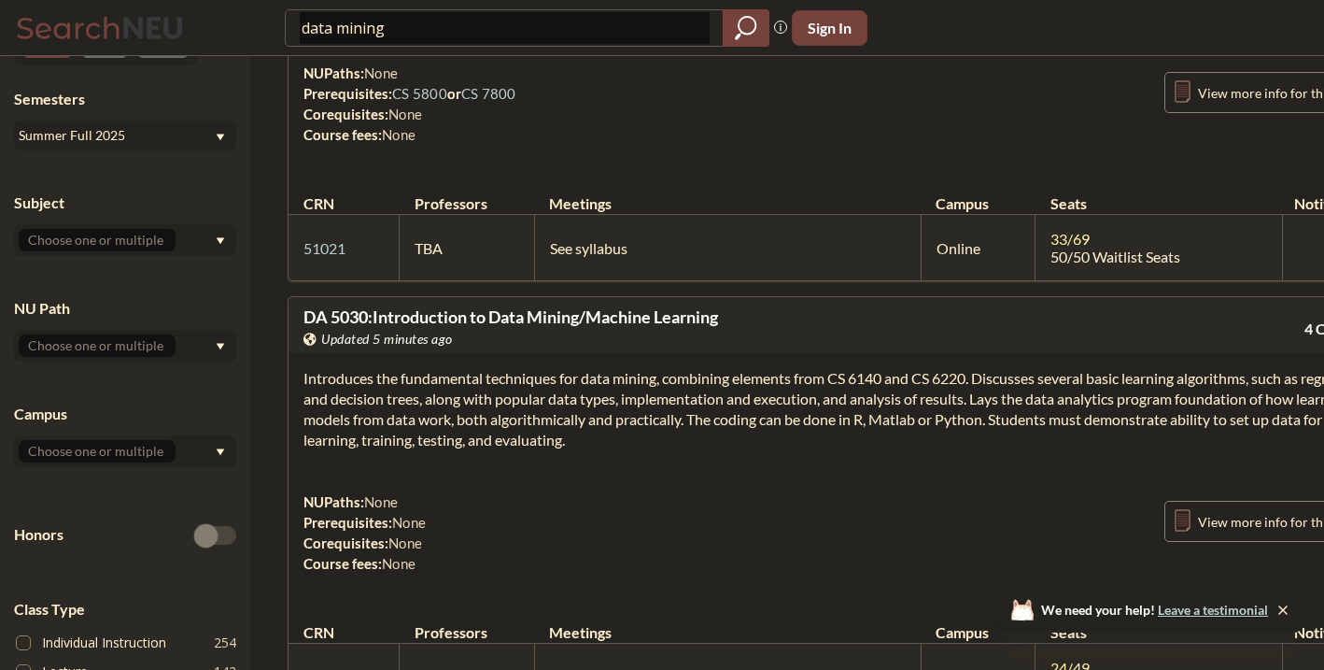
scroll to position [0, 0]
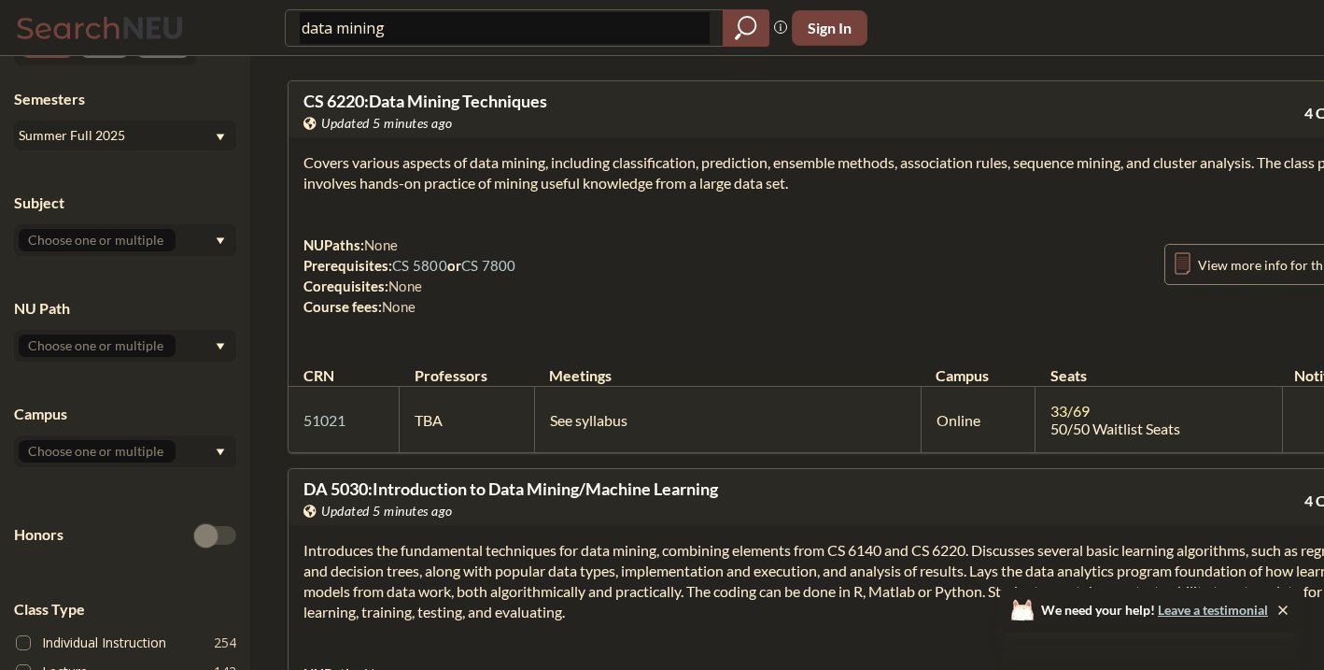
click at [303, 167] on section "Covers various aspects of data mining, including classification, prediction, en…" at bounding box center [840, 172] width 1074 height 41
click at [313, 187] on section "Covers various aspects of data mining, including classification, prediction, en…" at bounding box center [840, 172] width 1074 height 41
click at [170, 137] on div "Summer Full 2025" at bounding box center [116, 135] width 195 height 21
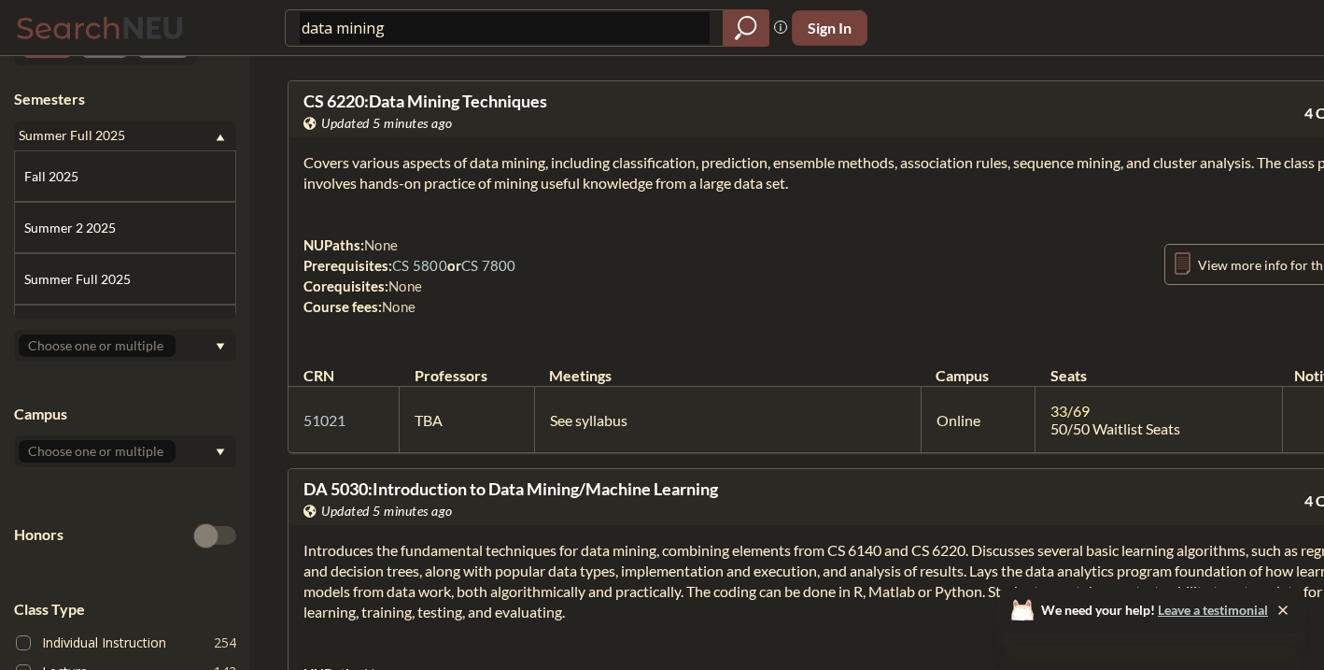
click at [170, 137] on div "Summer Full 2025" at bounding box center [116, 135] width 195 height 21
click at [83, 137] on div "Summer Full 2025" at bounding box center [116, 135] width 195 height 21
click at [101, 112] on div "Semesters Summer Full 2025 Fall 2025 Summer 2 2025 Summer Full 2025 Summer 1 20…" at bounding box center [125, 120] width 222 height 62
click at [209, 134] on div "Summer Full 2025" at bounding box center [116, 135] width 195 height 21
click at [154, 120] on div "Semesters Summer Full 2025 Fall 2025 Summer 2 2025 Summer Full 2025 Summer 1 20…" at bounding box center [125, 120] width 222 height 62
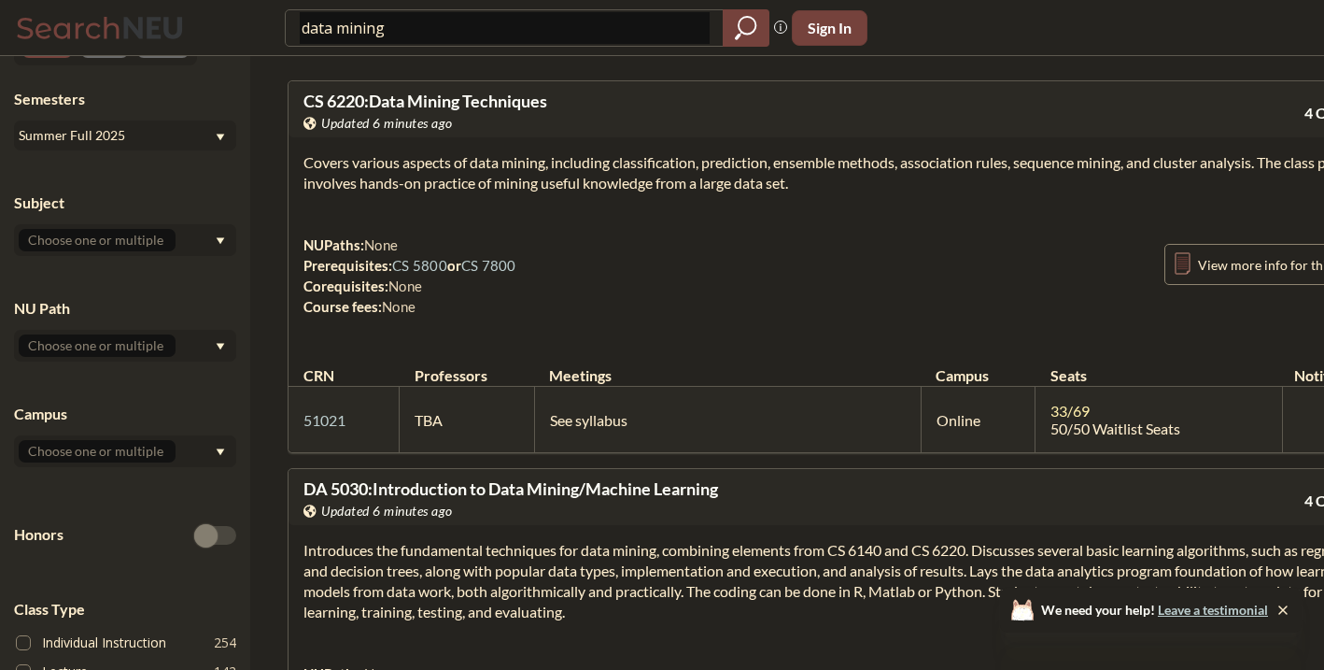
click at [153, 120] on div "Summer Full 2025" at bounding box center [125, 135] width 222 height 30
click at [155, 205] on div "Summer 1 2025" at bounding box center [125, 194] width 222 height 51
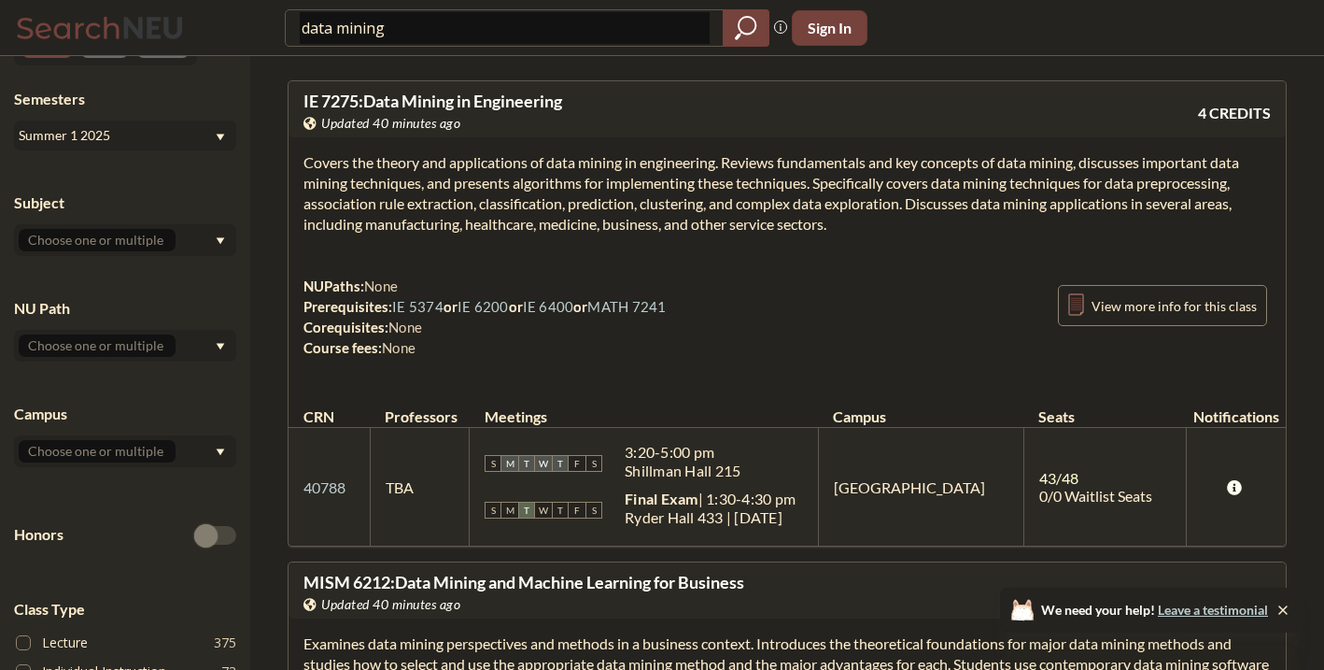
click at [176, 123] on div "Summer 1 2025" at bounding box center [125, 135] width 222 height 30
click at [152, 246] on div "Spring 2025" at bounding box center [129, 238] width 211 height 21
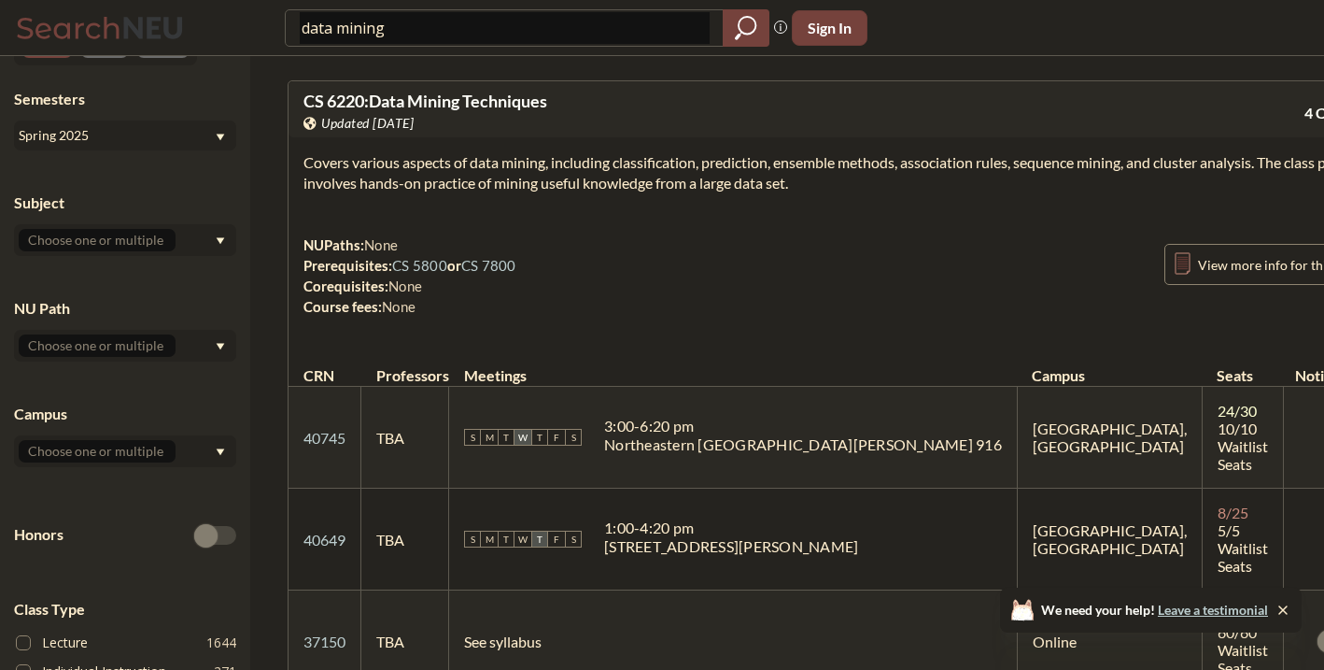
click at [189, 123] on div "Spring 2025" at bounding box center [125, 135] width 222 height 30
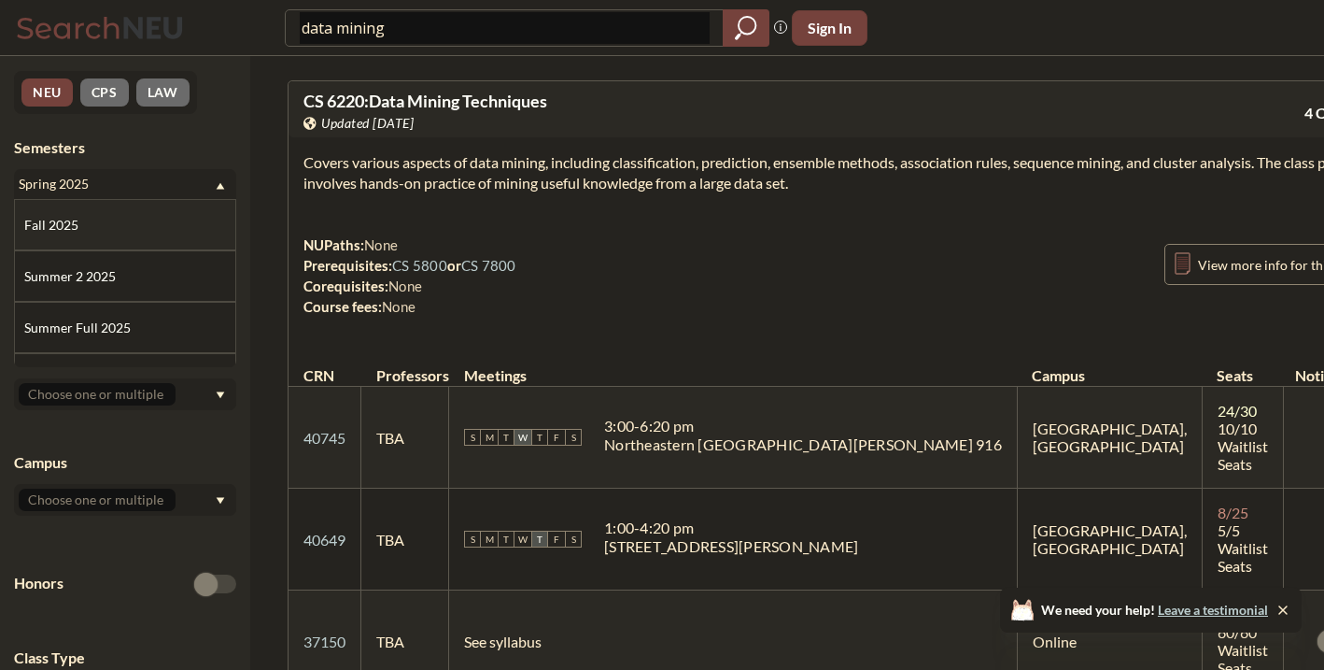
click at [155, 228] on div "Fall 2025" at bounding box center [129, 225] width 211 height 21
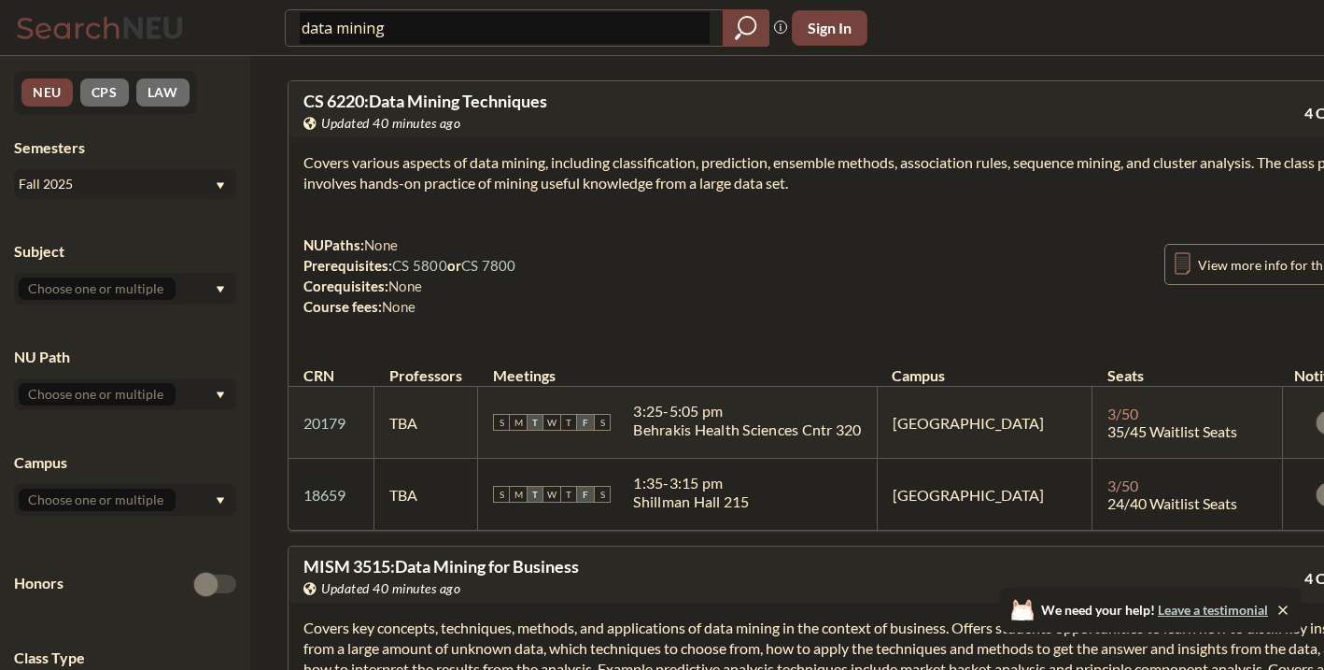
click at [166, 192] on div "Fall 2025" at bounding box center [116, 184] width 195 height 21
click at [145, 286] on div "Spring 2025" at bounding box center [125, 272] width 222 height 51
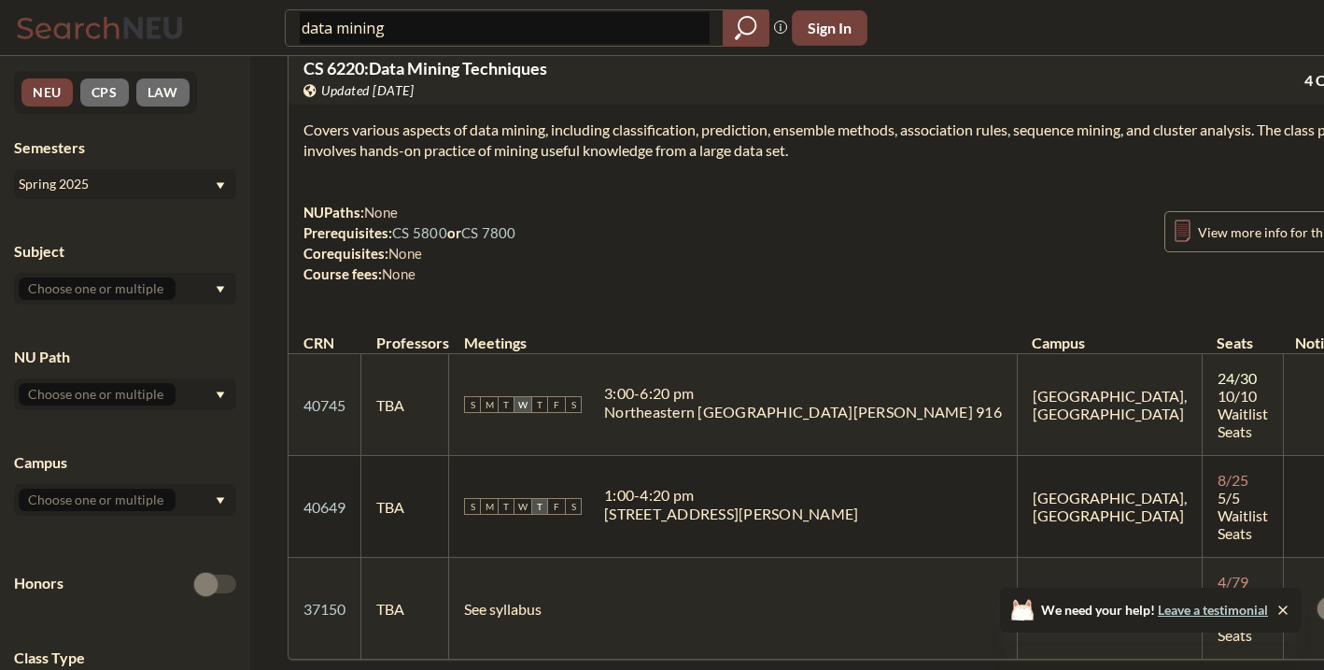
scroll to position [45, 0]
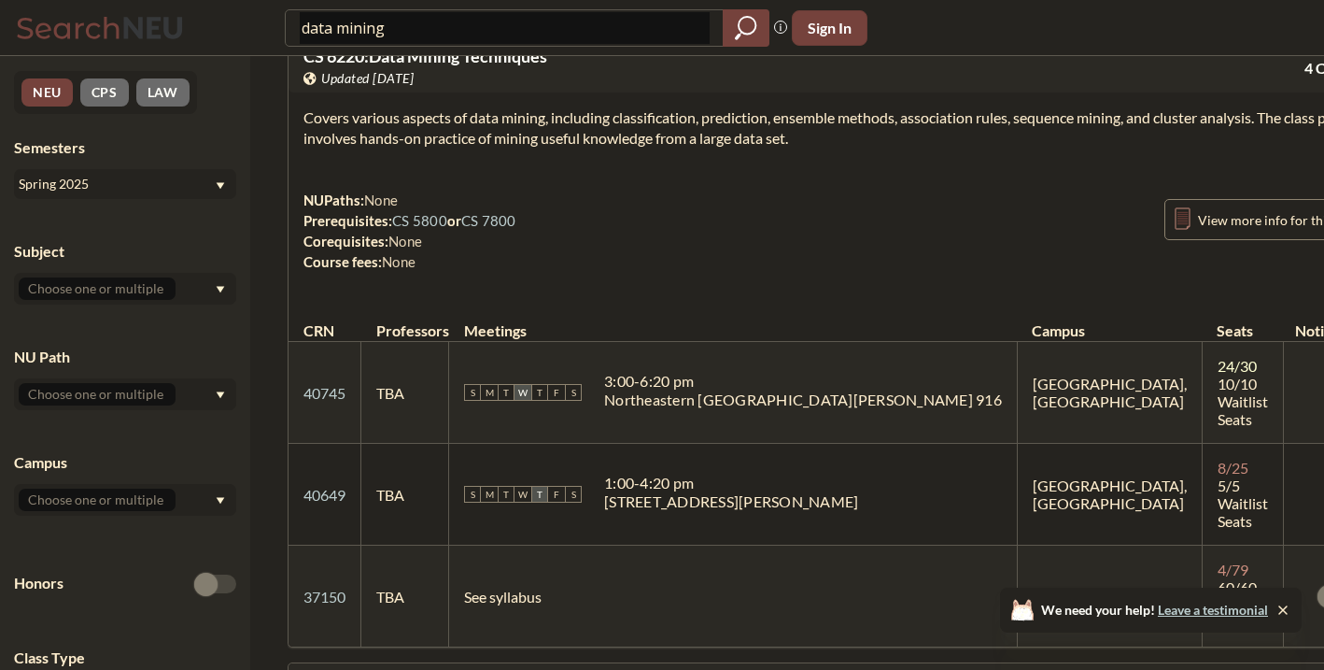
click at [158, 190] on div "Spring 2025" at bounding box center [116, 184] width 195 height 21
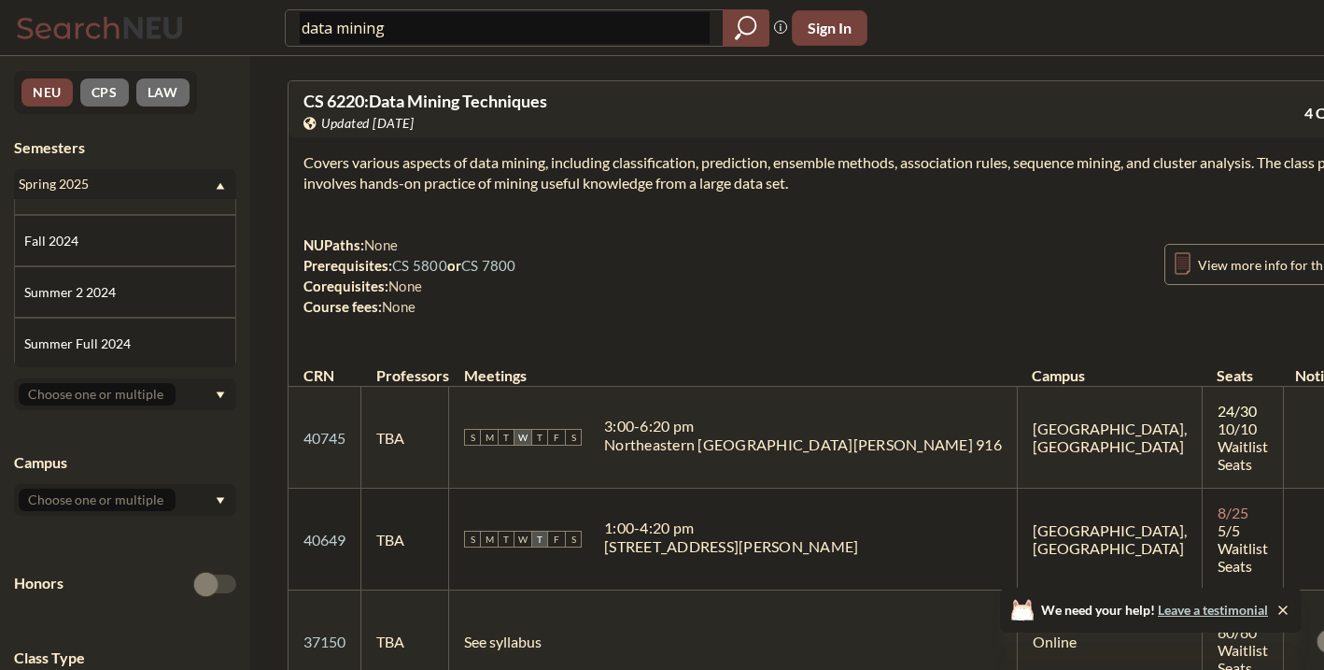
scroll to position [242, 0]
click at [176, 248] on div "Fall 2024" at bounding box center [129, 240] width 211 height 21
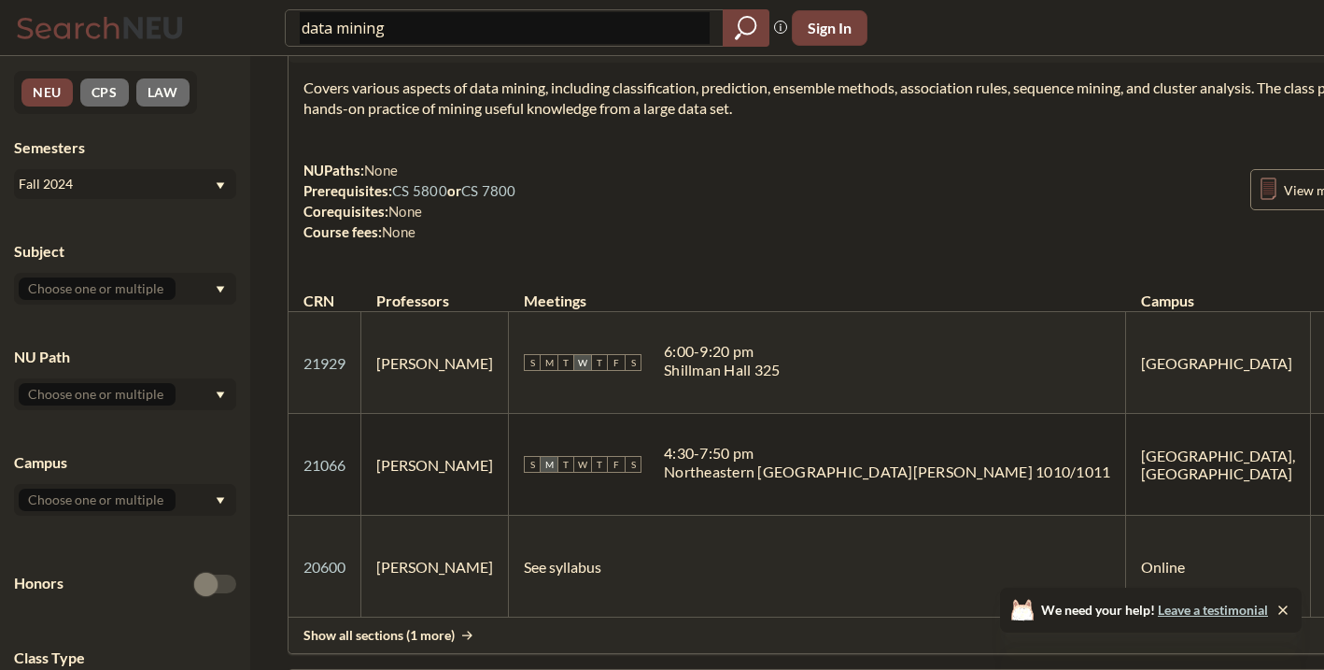
scroll to position [71, 0]
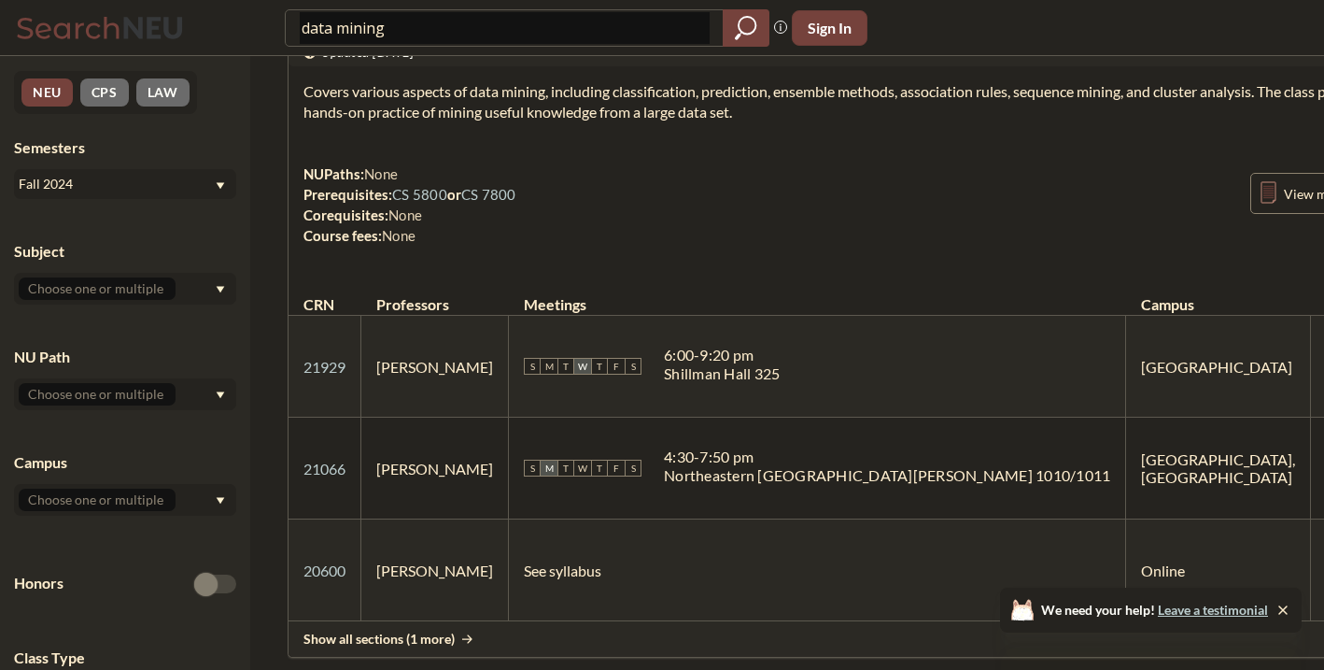
click at [181, 189] on div "Fall 2024" at bounding box center [116, 184] width 195 height 21
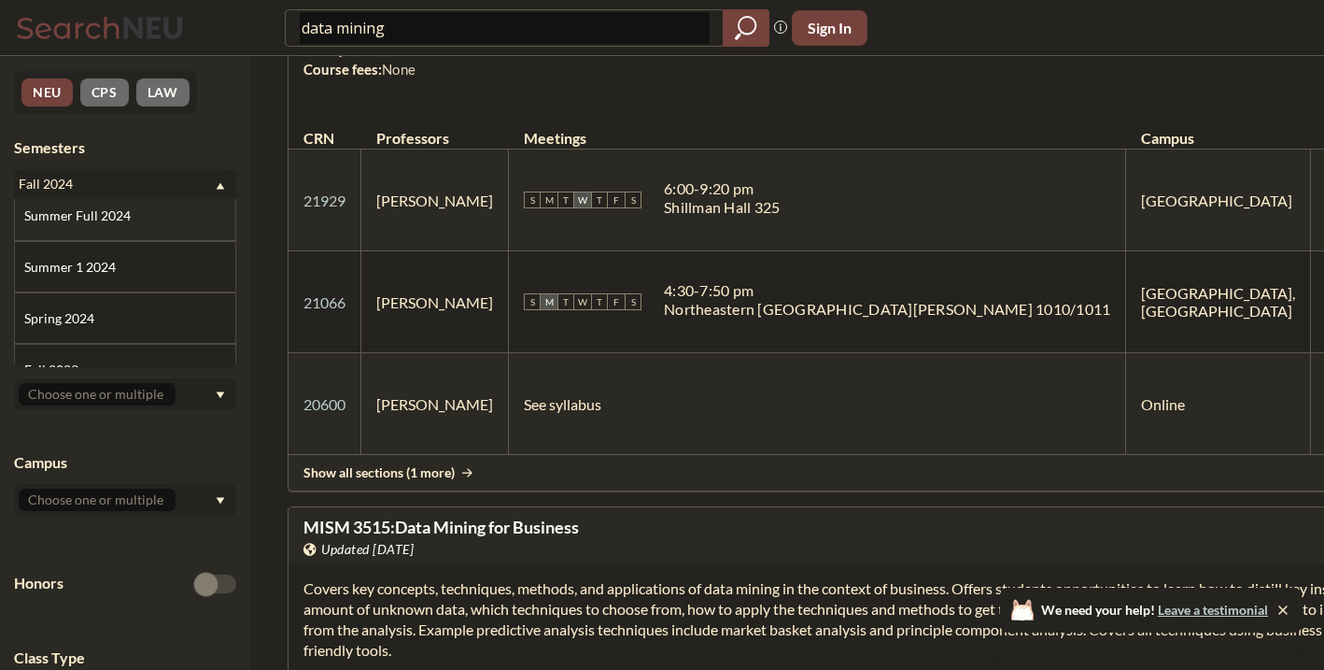
scroll to position [384, 0]
click at [148, 209] on div "Summer Full 2024" at bounding box center [129, 200] width 211 height 21
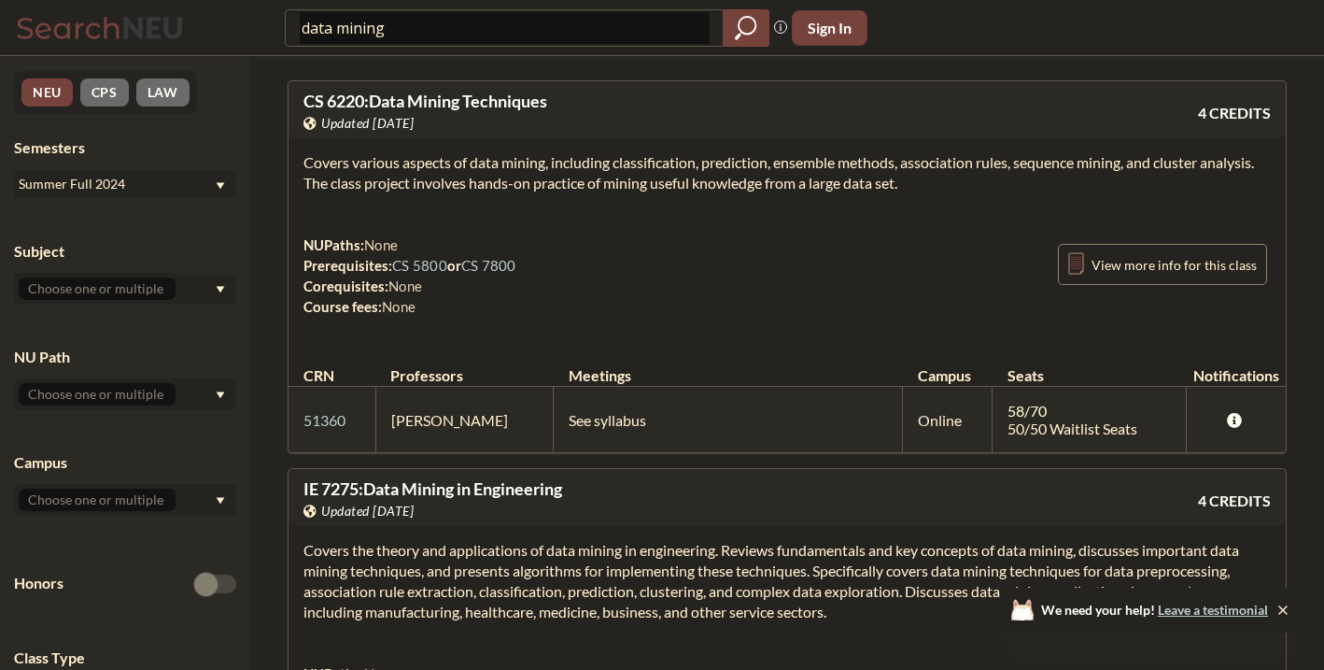
click at [384, 183] on section "Covers various aspects of data mining, including classification, prediction, en…" at bounding box center [786, 172] width 967 height 41
click at [378, 184] on section "Covers various aspects of data mining, including classification, prediction, en…" at bounding box center [786, 172] width 967 height 41
click at [620, 35] on input "data mining" at bounding box center [505, 28] width 410 height 32
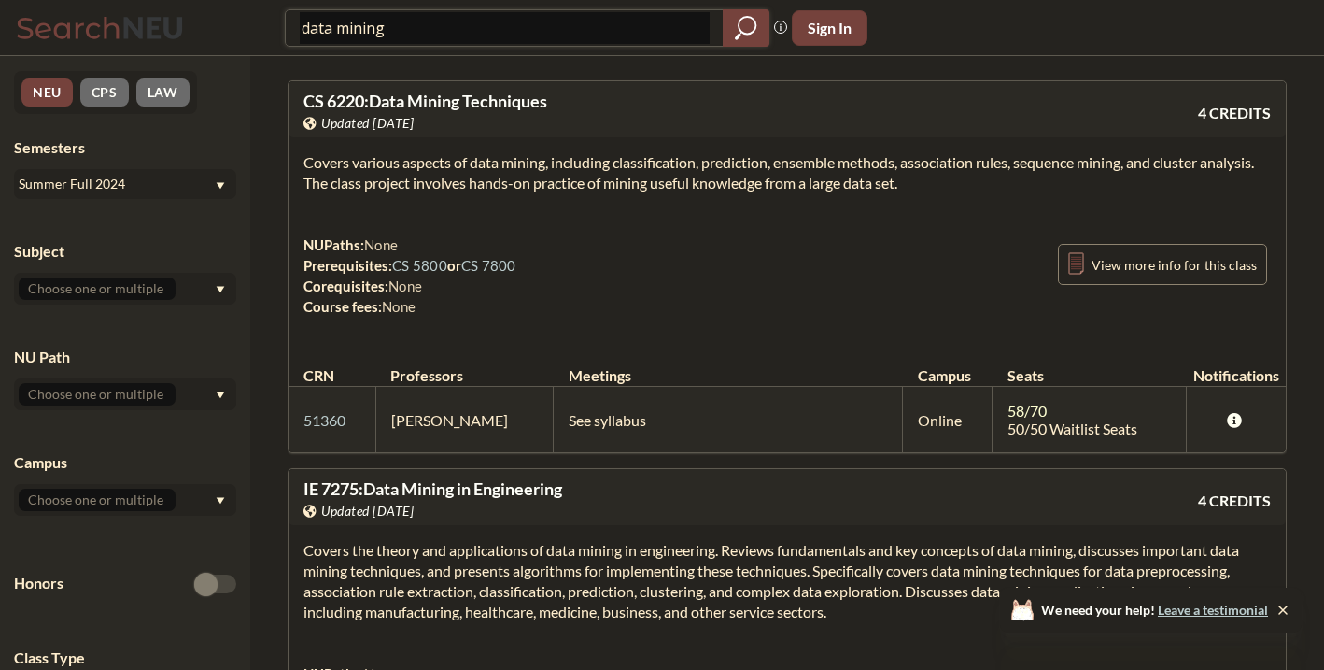
click at [620, 35] on input "data mining" at bounding box center [505, 28] width 410 height 32
paste input "CS 5850"
type input "CS 5850"
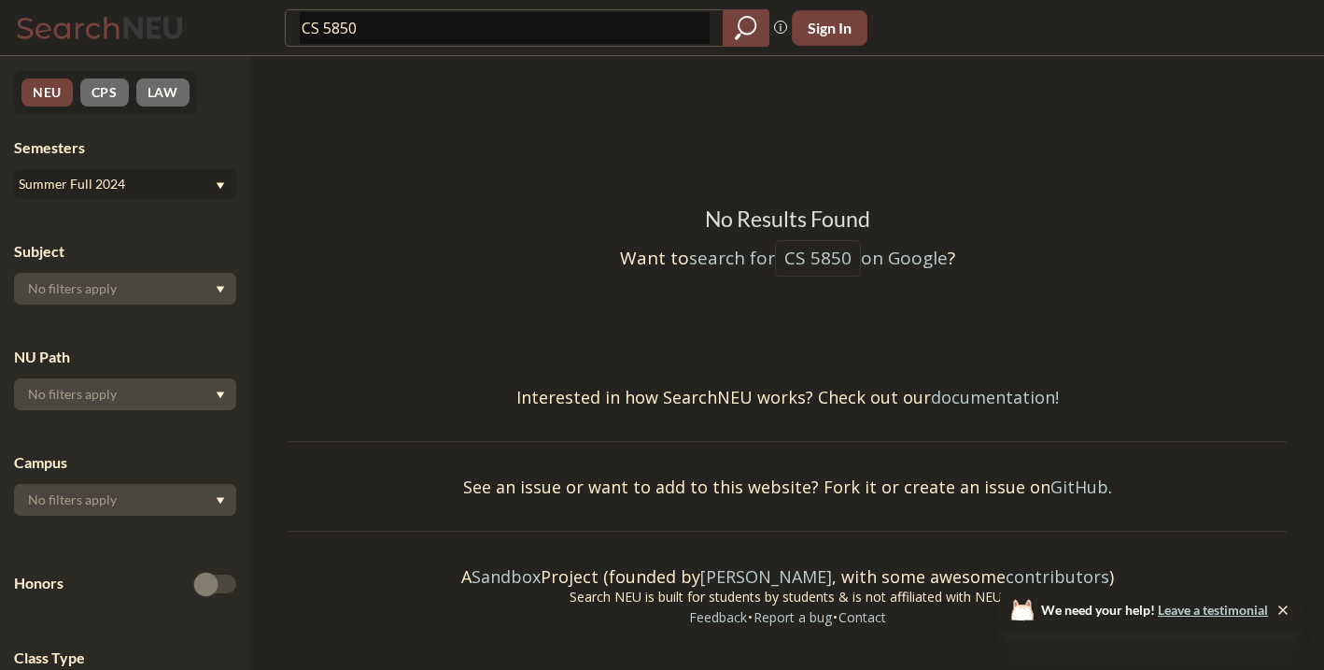
click at [182, 188] on div "Summer Full 2024" at bounding box center [116, 184] width 195 height 21
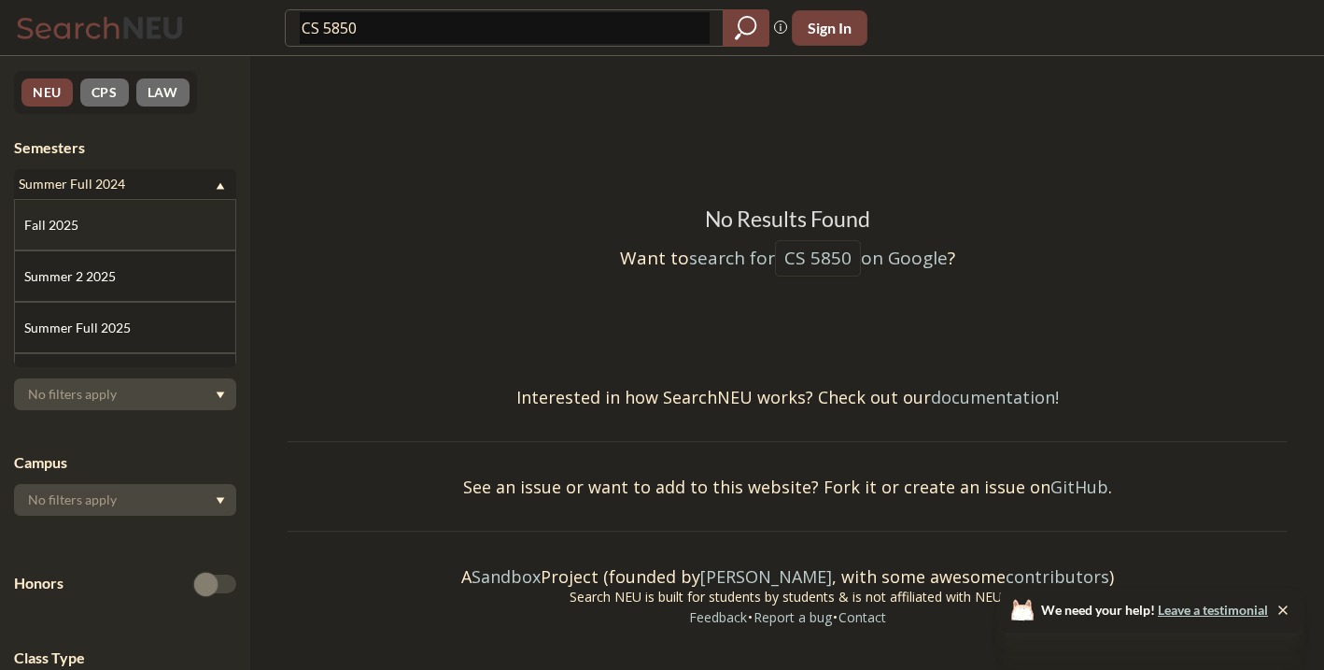
click at [160, 217] on div "Fall 2025" at bounding box center [129, 225] width 211 height 21
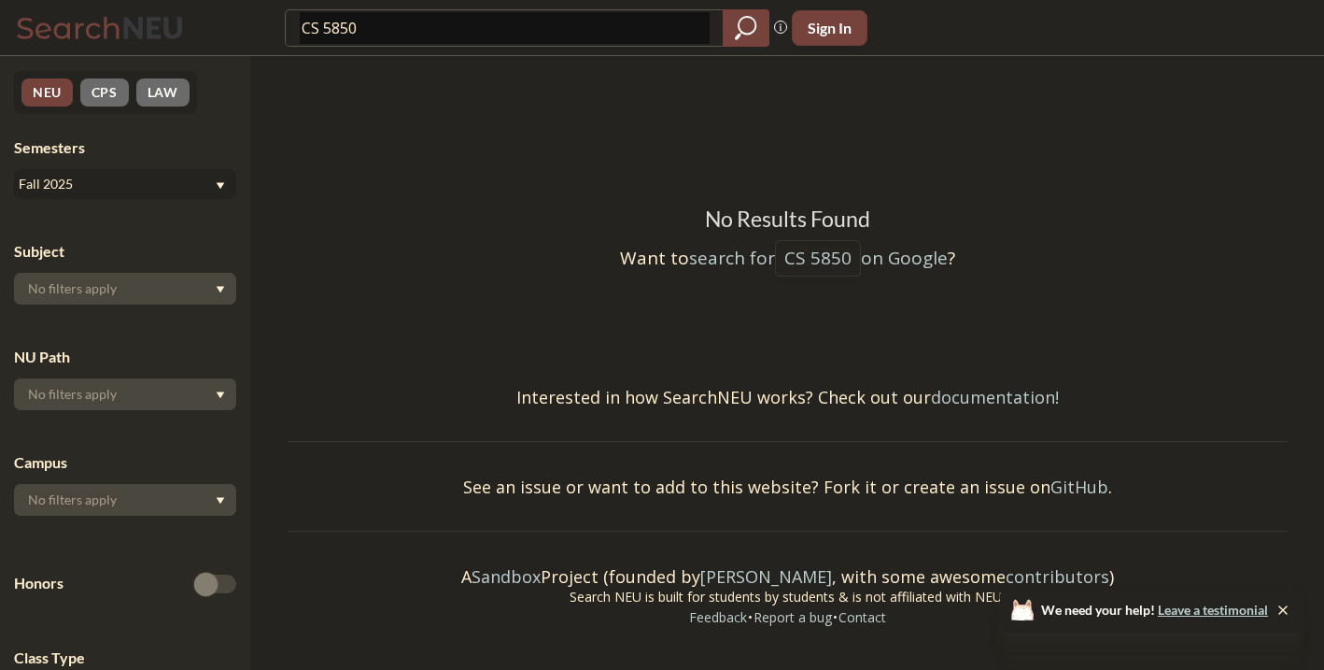
click at [158, 186] on div "Fall 2025" at bounding box center [116, 184] width 195 height 21
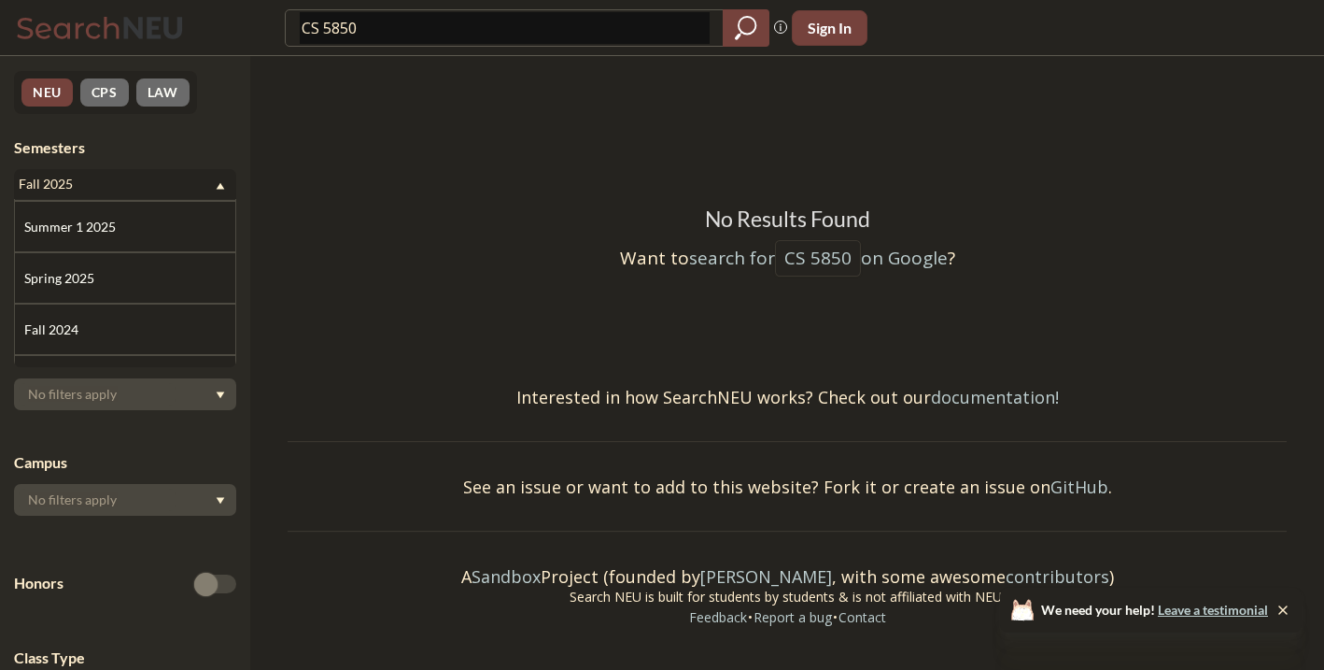
scroll to position [155, 0]
click at [157, 267] on div "Spring 2025" at bounding box center [129, 275] width 211 height 21
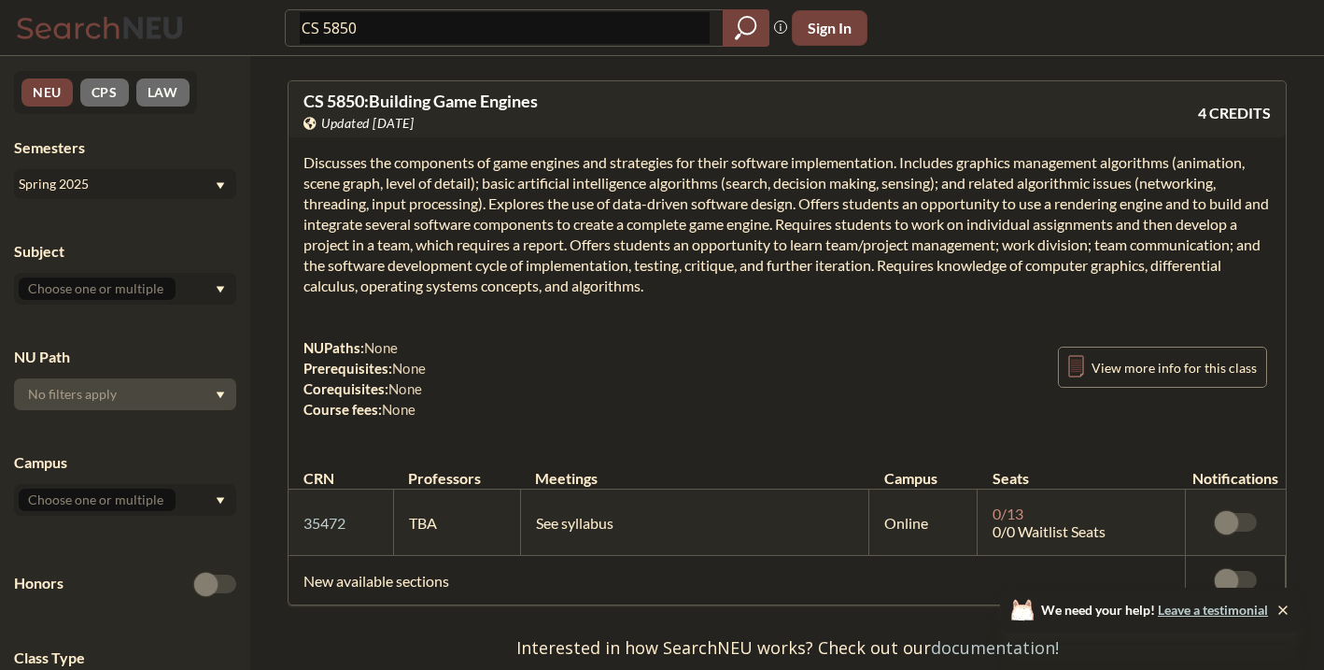
click at [405, 264] on section "Discusses the components of game engines and strategies for their software impl…" at bounding box center [786, 224] width 967 height 144
click at [439, 261] on section "Discusses the components of game engines and strategies for their software impl…" at bounding box center [786, 224] width 967 height 144
click at [440, 261] on section "Discusses the components of game engines and strategies for their software impl…" at bounding box center [786, 224] width 967 height 144
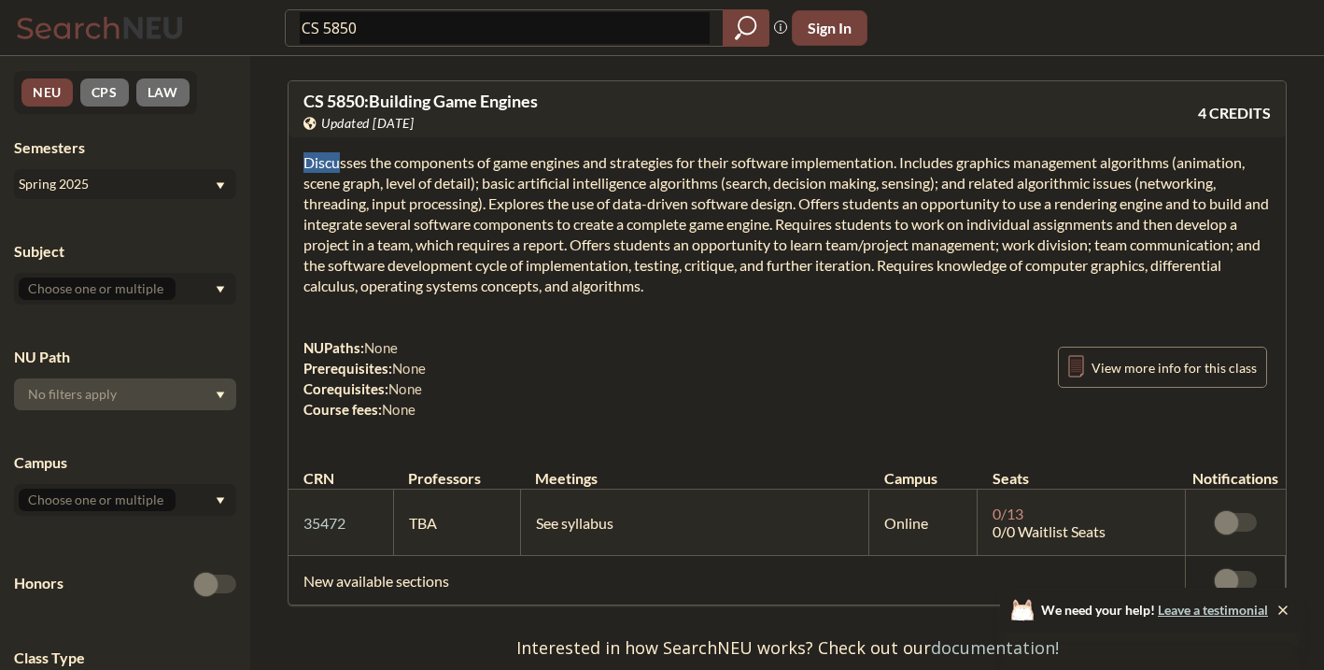
click at [440, 261] on section "Discusses the components of game engines and strategies for their software impl…" at bounding box center [786, 224] width 967 height 144
click at [433, 261] on section "Discusses the components of game engines and strategies for their software impl…" at bounding box center [786, 224] width 967 height 144
click at [442, 231] on section "Discusses the components of game engines and strategies for their software impl…" at bounding box center [786, 224] width 967 height 144
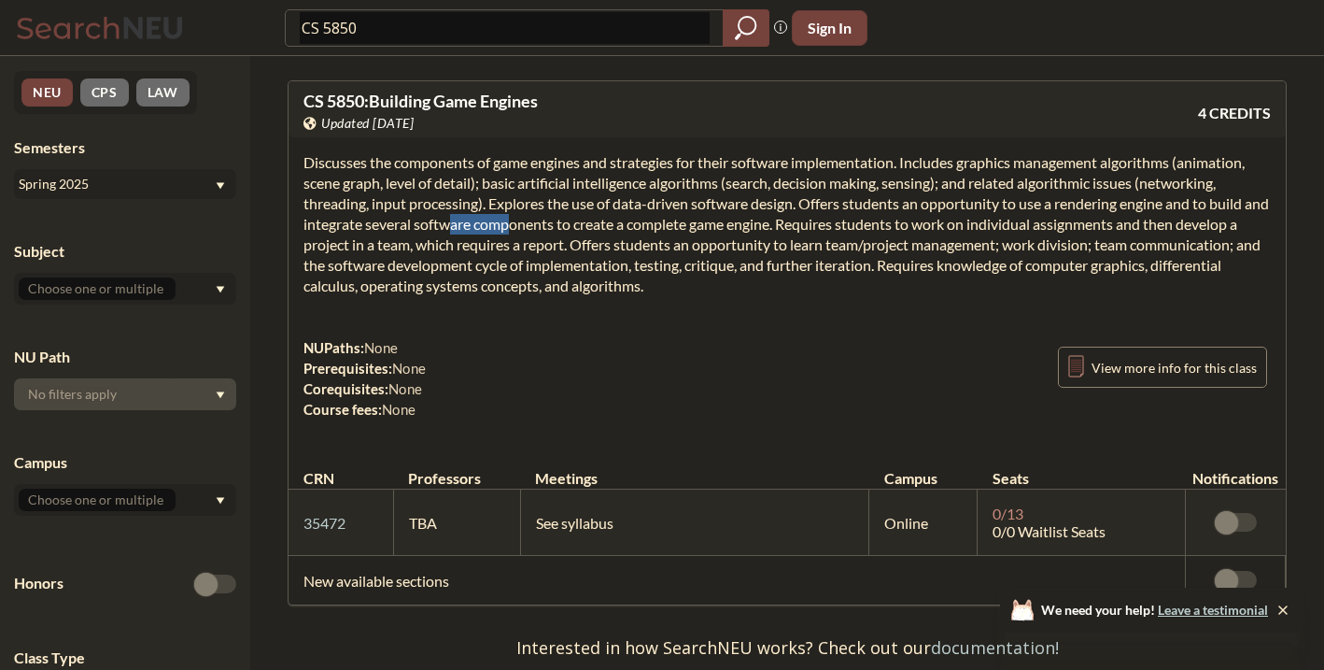
click at [442, 231] on section "Discusses the components of game engines and strategies for their software impl…" at bounding box center [786, 224] width 967 height 144
click at [443, 231] on section "Discusses the components of game engines and strategies for their software impl…" at bounding box center [786, 224] width 967 height 144
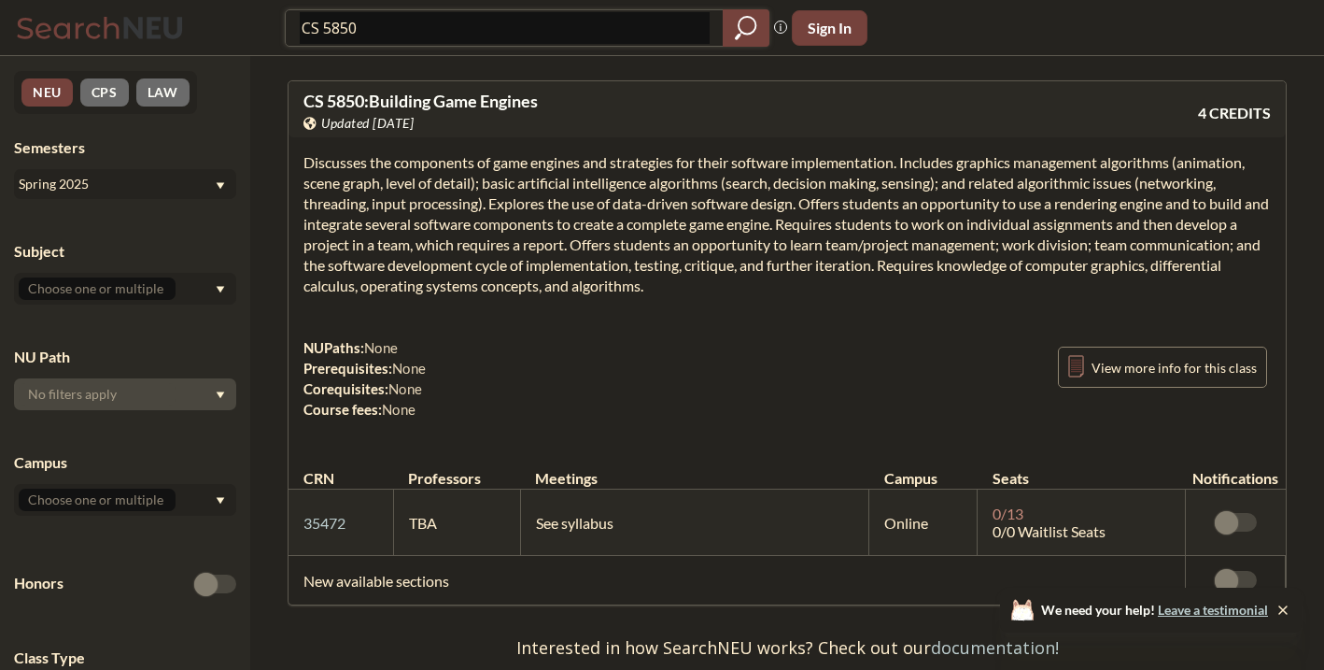
click at [378, 24] on input "CS 5850" at bounding box center [505, 28] width 410 height 32
type input "CS6220"
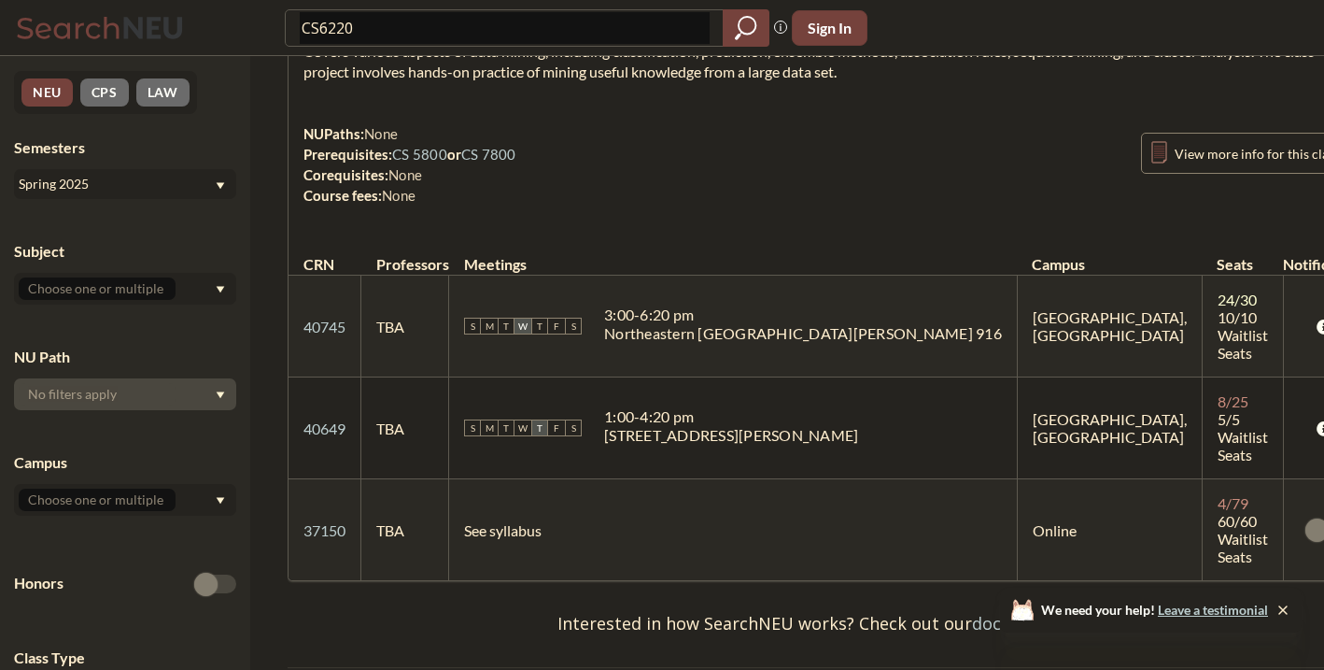
scroll to position [130, 0]
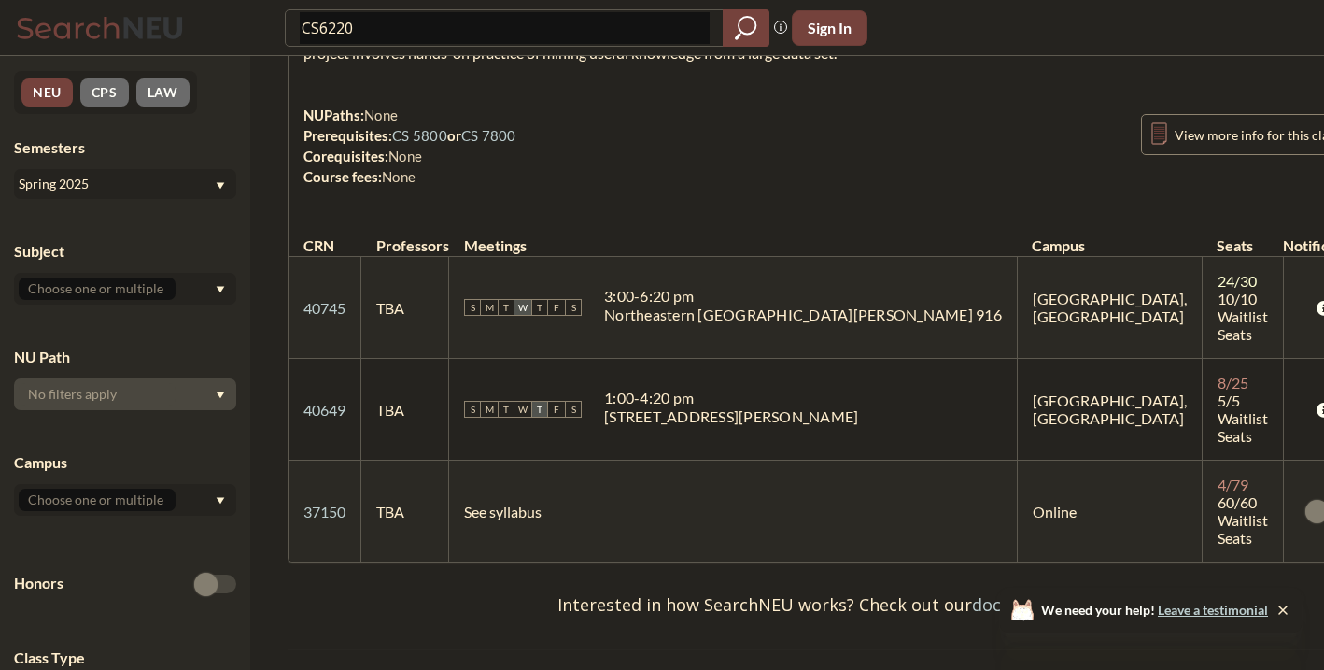
click at [155, 179] on div "Spring 2025" at bounding box center [116, 184] width 195 height 21
click at [143, 233] on div "Fall 2025" at bounding box center [129, 225] width 211 height 21
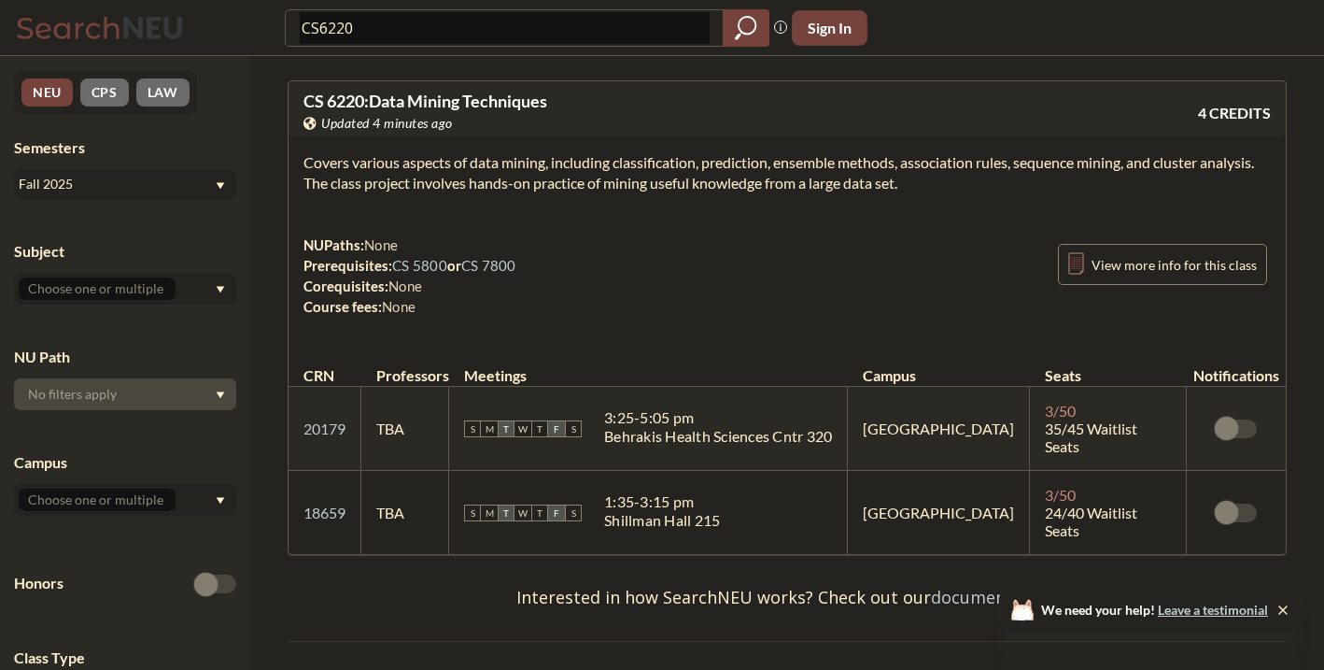
click at [148, 195] on div "Fall 2025" at bounding box center [125, 184] width 222 height 30
click at [141, 253] on div "Summer Full 2025" at bounding box center [129, 253] width 211 height 21
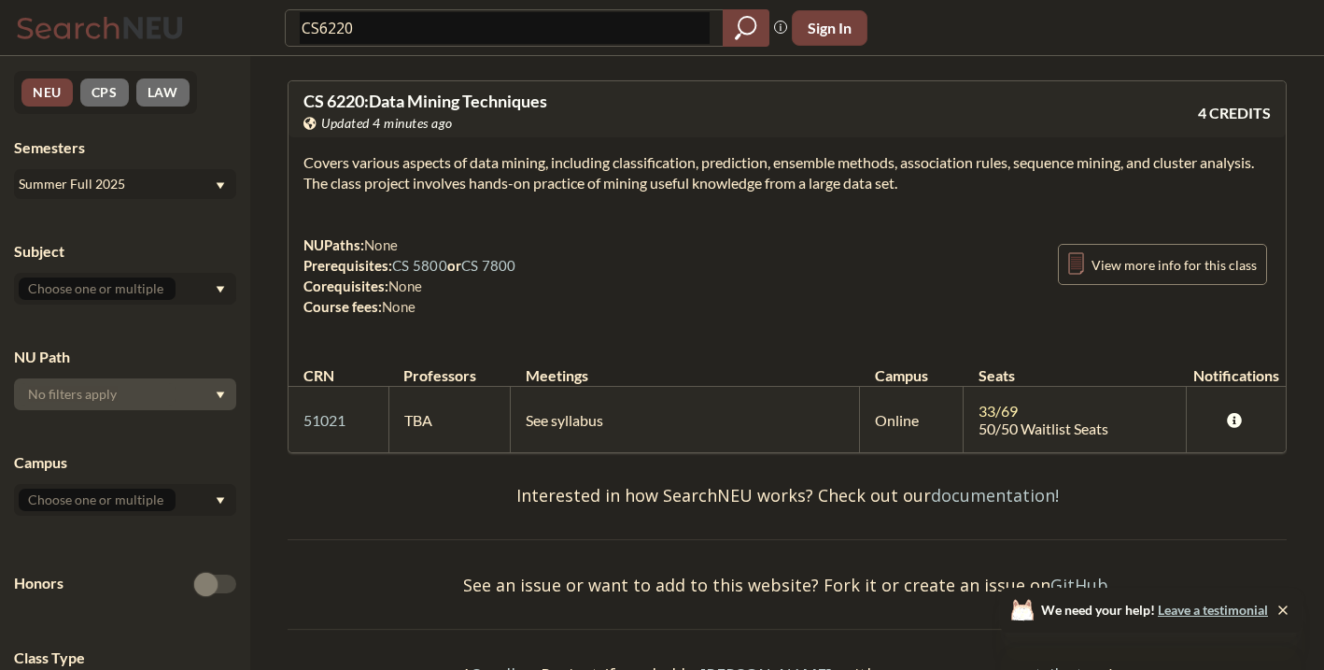
click at [582, 416] on span "See syllabus" at bounding box center [565, 420] width 78 height 18
click at [583, 416] on span "See syllabus" at bounding box center [565, 420] width 78 height 18
click at [556, 415] on span "See syllabus" at bounding box center [565, 420] width 78 height 18
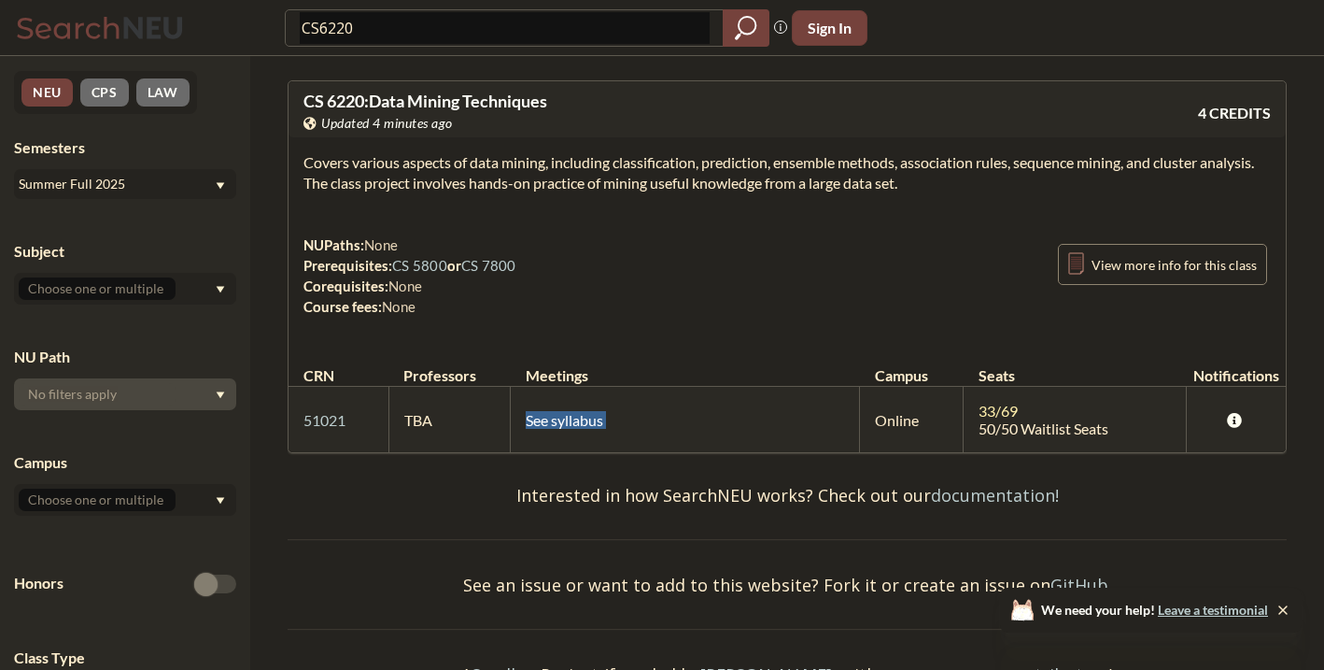
click at [556, 415] on span "See syllabus" at bounding box center [565, 420] width 78 height 18
click at [699, 416] on td "See syllabus" at bounding box center [685, 420] width 349 height 66
drag, startPoint x: 1107, startPoint y: 439, endPoint x: 338, endPoint y: 396, distance: 769.7
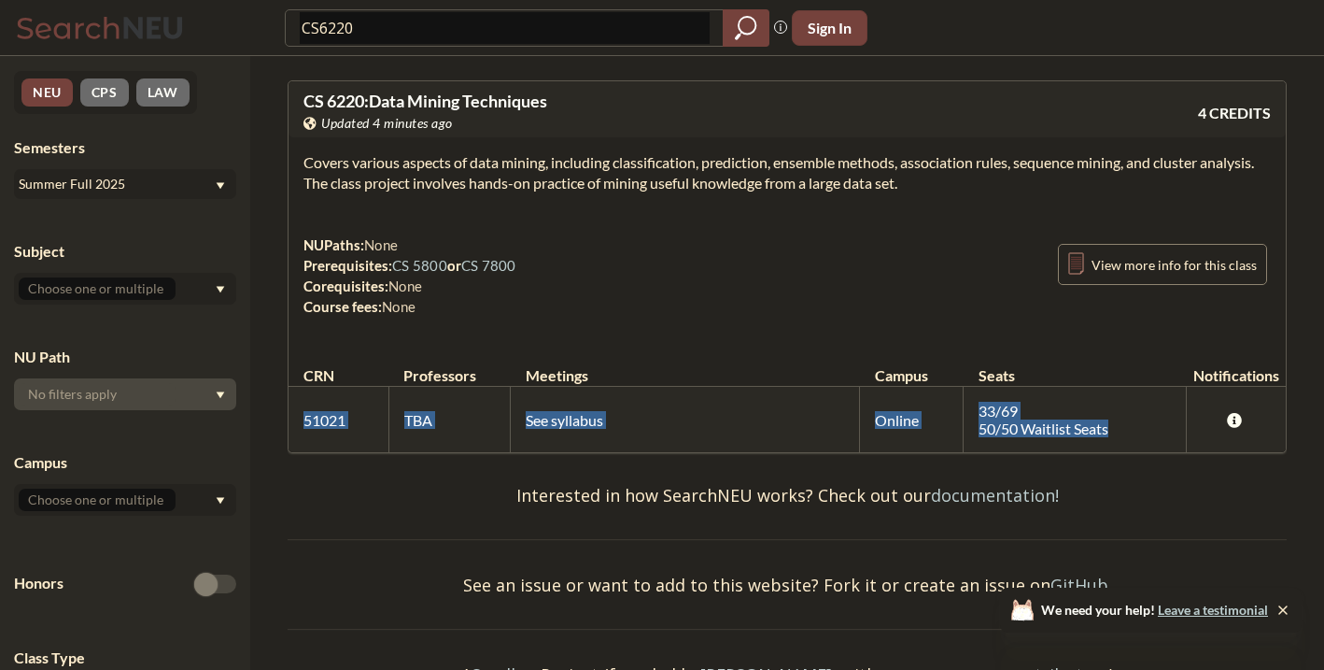
click at [338, 396] on tr "51021 View this section on Banner. TBA See syllabus Online 33 / 69 50/50 Waitli…" at bounding box center [787, 420] width 997 height 66
click at [337, 396] on td "51021 View this section on Banner." at bounding box center [339, 420] width 100 height 66
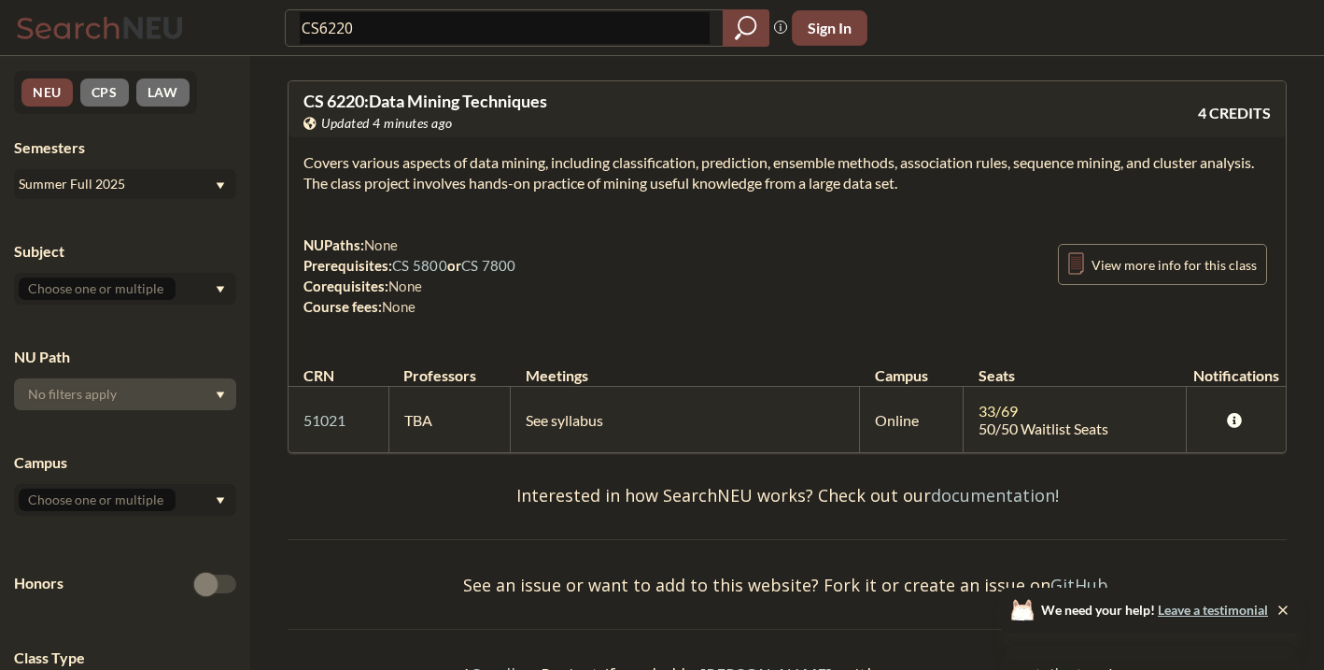
click at [180, 203] on div "NEU CPS LAW Semesters Summer Full 2025 Subject NU Path Campus Honors Class Type…" at bounding box center [125, 363] width 250 height 614
click at [180, 199] on div "NEU CPS LAW Semesters Summer Full 2025 Subject NU Path Campus Honors Class Type…" at bounding box center [125, 363] width 250 height 614
click at [179, 191] on div "Summer Full 2025" at bounding box center [116, 184] width 195 height 21
click at [178, 290] on div "Spring 2025" at bounding box center [129, 292] width 211 height 21
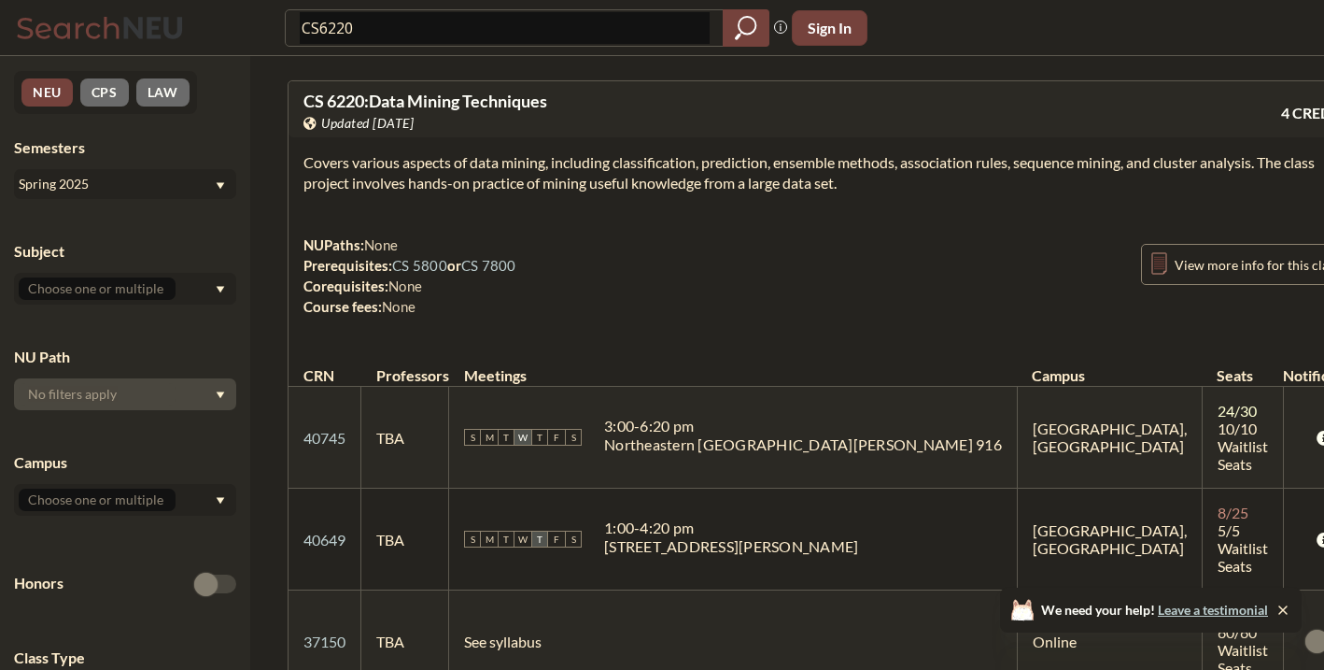
click at [167, 168] on div "Semesters Spring 2025" at bounding box center [125, 168] width 222 height 62
click at [170, 181] on div "Spring 2025" at bounding box center [116, 184] width 195 height 21
click at [162, 259] on div "Fall 2024" at bounding box center [125, 271] width 222 height 51
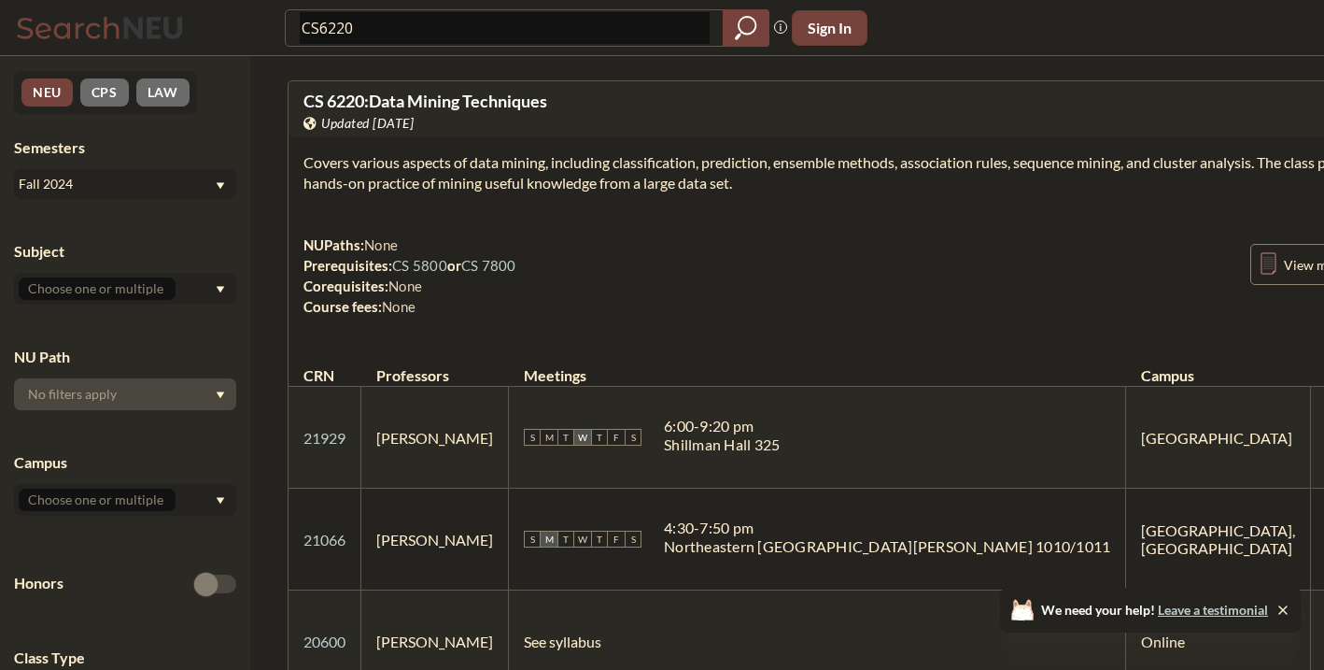
scroll to position [21, 0]
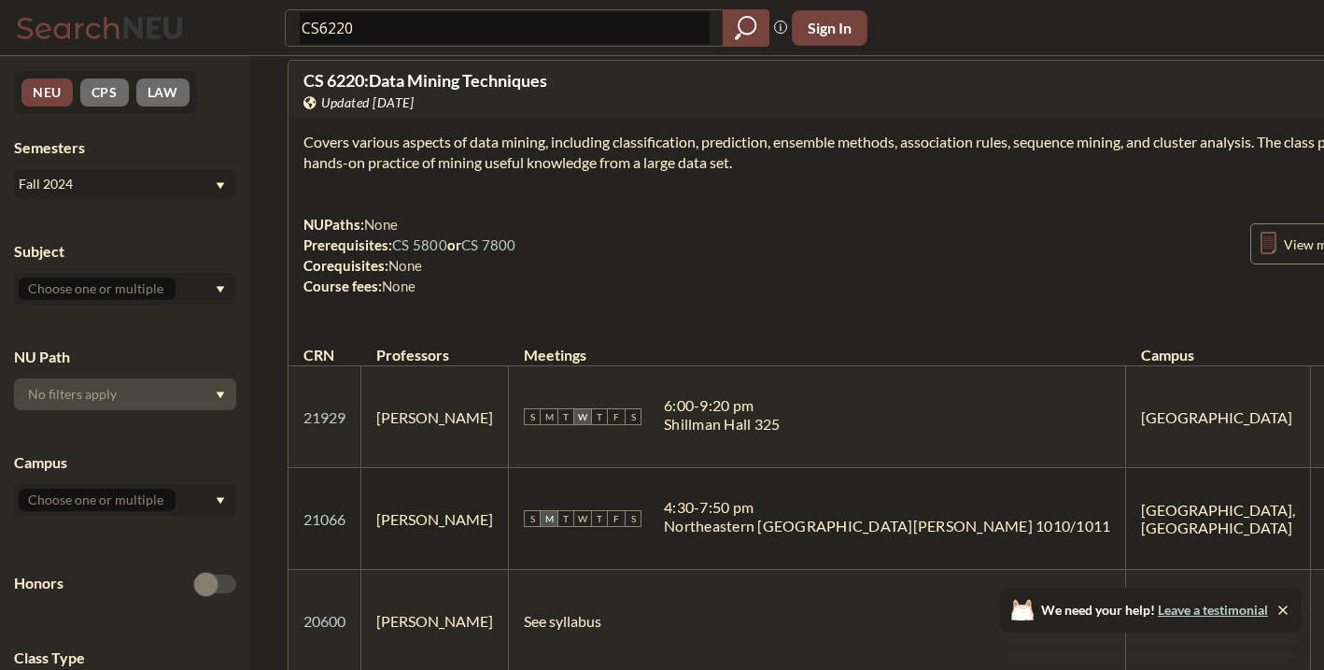
click at [147, 190] on div "Fall 2024" at bounding box center [116, 184] width 195 height 21
click at [373, 37] on input "CS6220" at bounding box center [505, 28] width 410 height 32
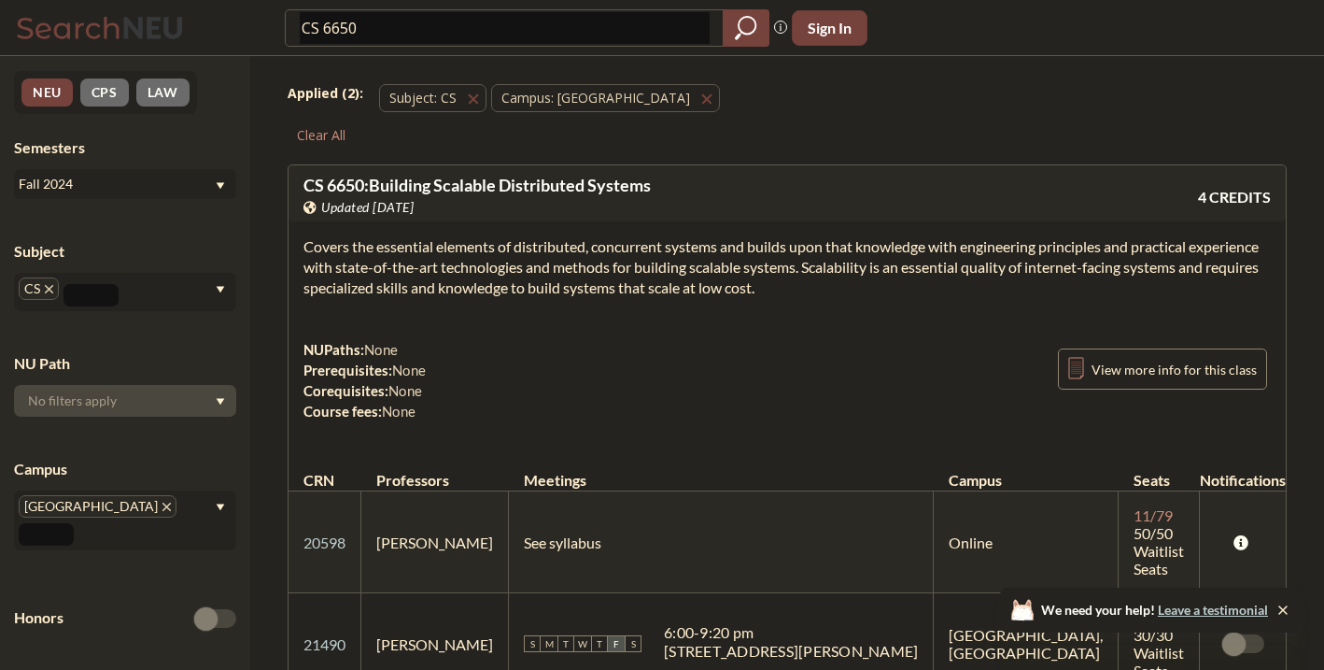
click at [209, 178] on div "Fall 2024" at bounding box center [116, 184] width 195 height 21
click at [205, 167] on div "Semesters Fall 2024" at bounding box center [125, 168] width 222 height 62
click at [205, 168] on div "Semesters Fall 2024" at bounding box center [125, 168] width 222 height 62
click at [209, 178] on div "Fall 2024" at bounding box center [116, 184] width 195 height 21
click at [209, 228] on div "Fall 2025" at bounding box center [129, 225] width 211 height 21
